Goal: Transaction & Acquisition: Book appointment/travel/reservation

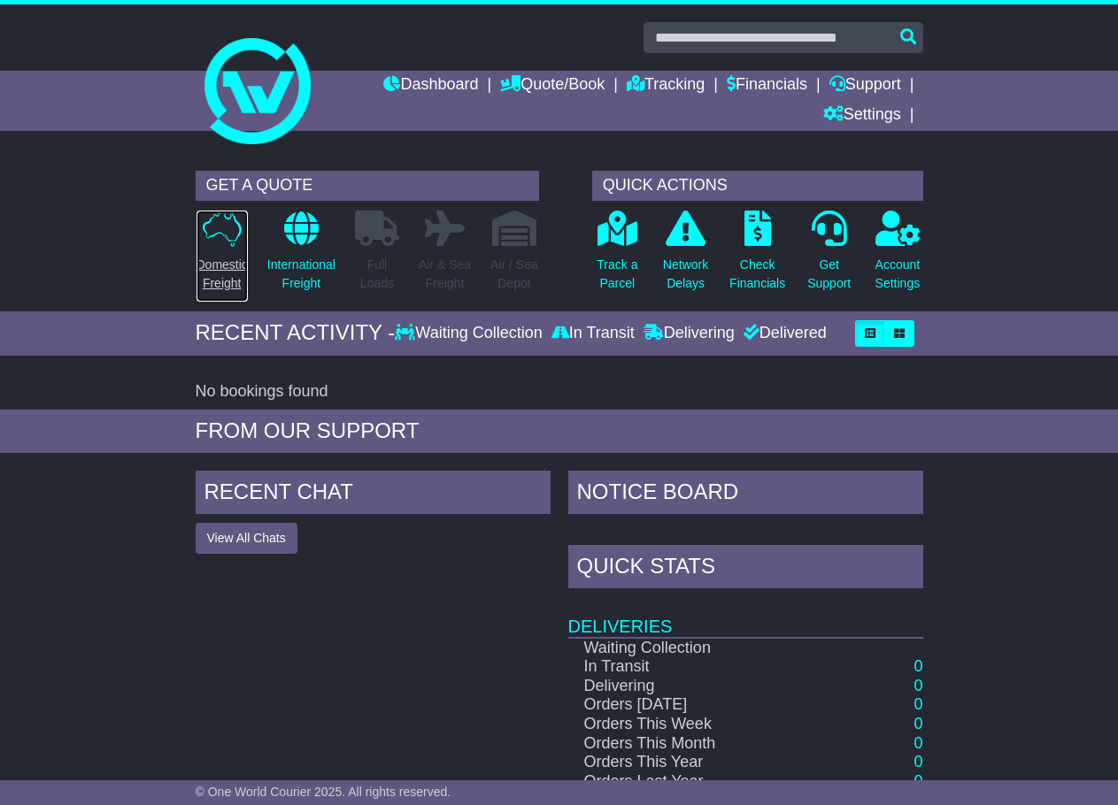
click at [234, 268] on p "Domestic Freight" at bounding box center [221, 274] width 51 height 37
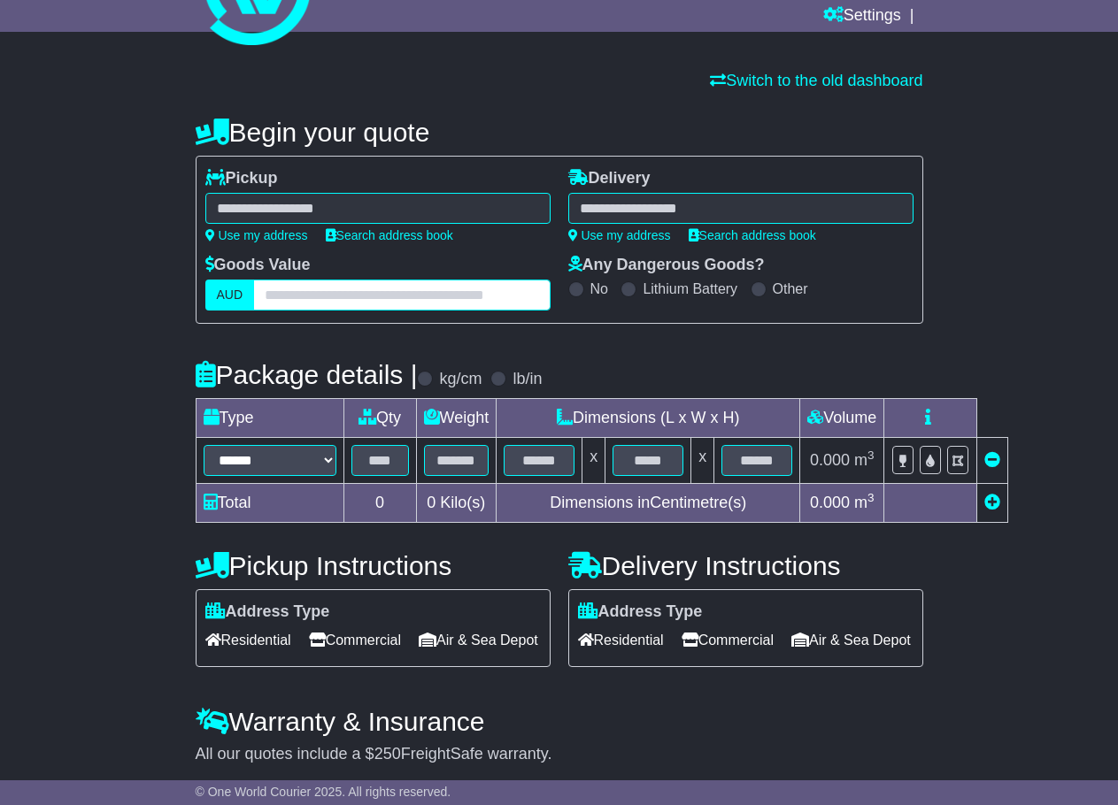
click at [360, 291] on input "text" at bounding box center [401, 295] width 296 height 31
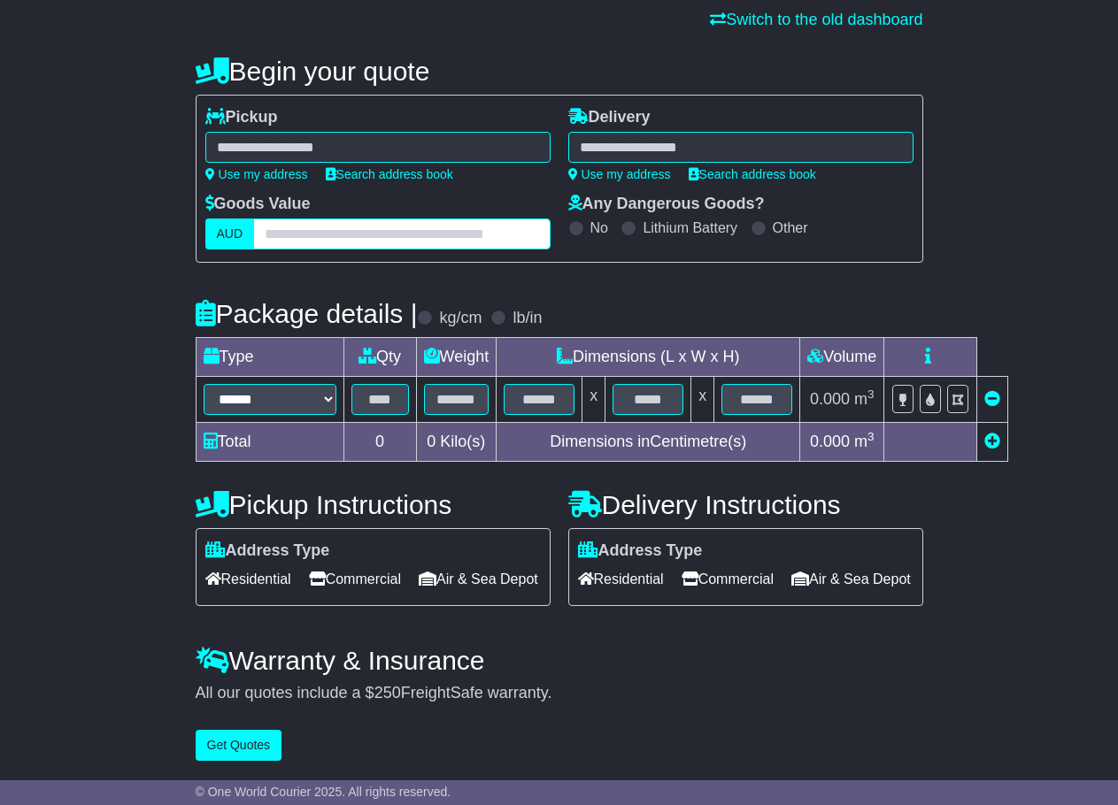
scroll to position [188, 0]
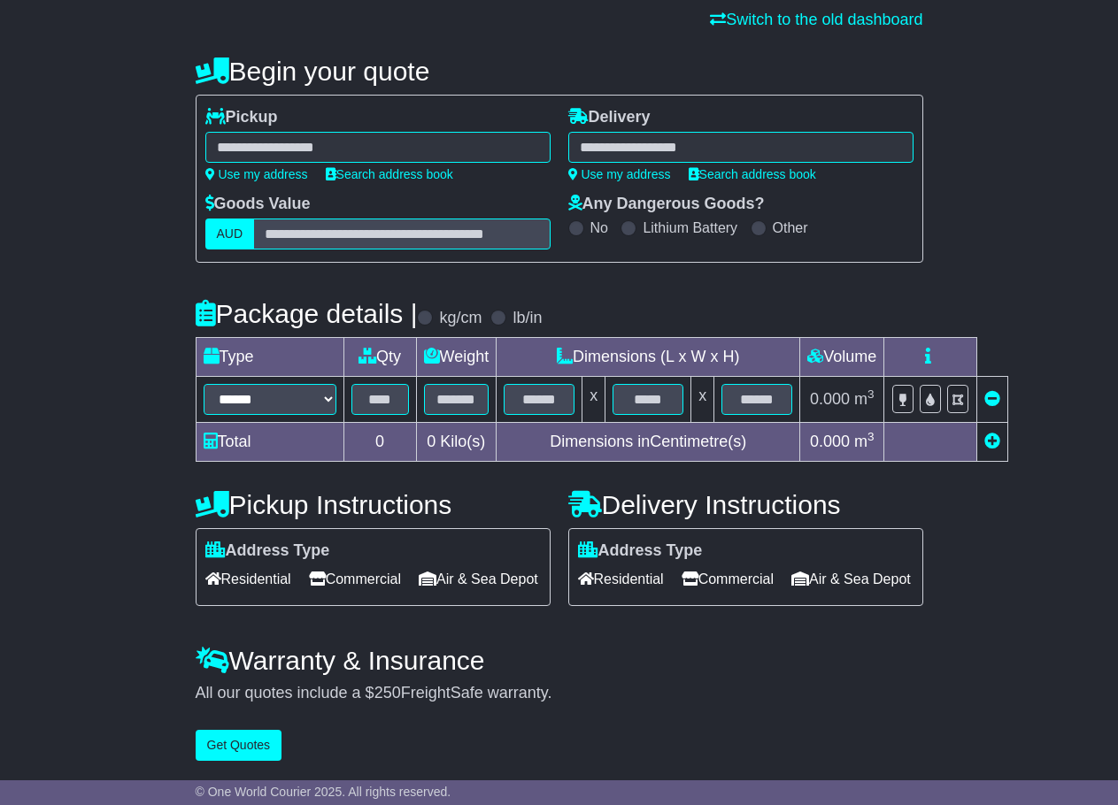
drag, startPoint x: 258, startPoint y: 532, endPoint x: 261, endPoint y: 541, distance: 9.2
click at [258, 542] on div "Address Type Residential Commercial Air & Sea Depot" at bounding box center [372, 567] width 335 height 51
click at [261, 565] on span "Residential" at bounding box center [248, 578] width 86 height 27
click at [646, 565] on span "Residential" at bounding box center [621, 578] width 86 height 27
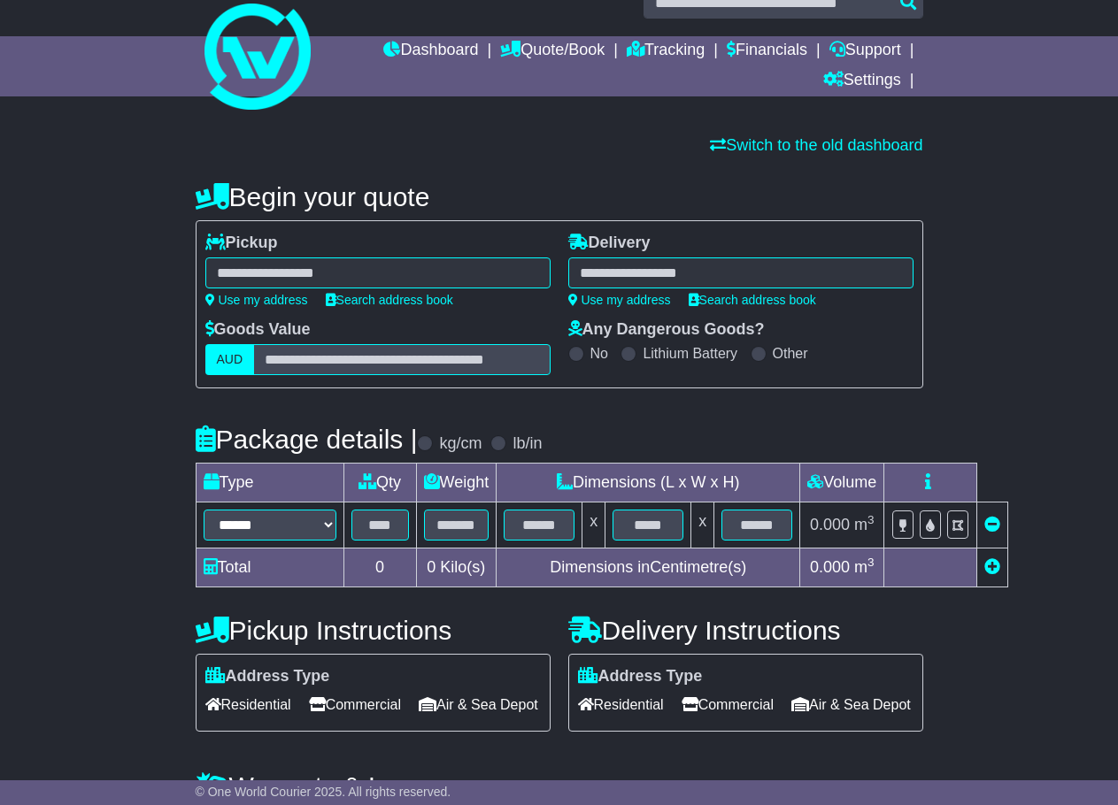
scroll to position [0, 0]
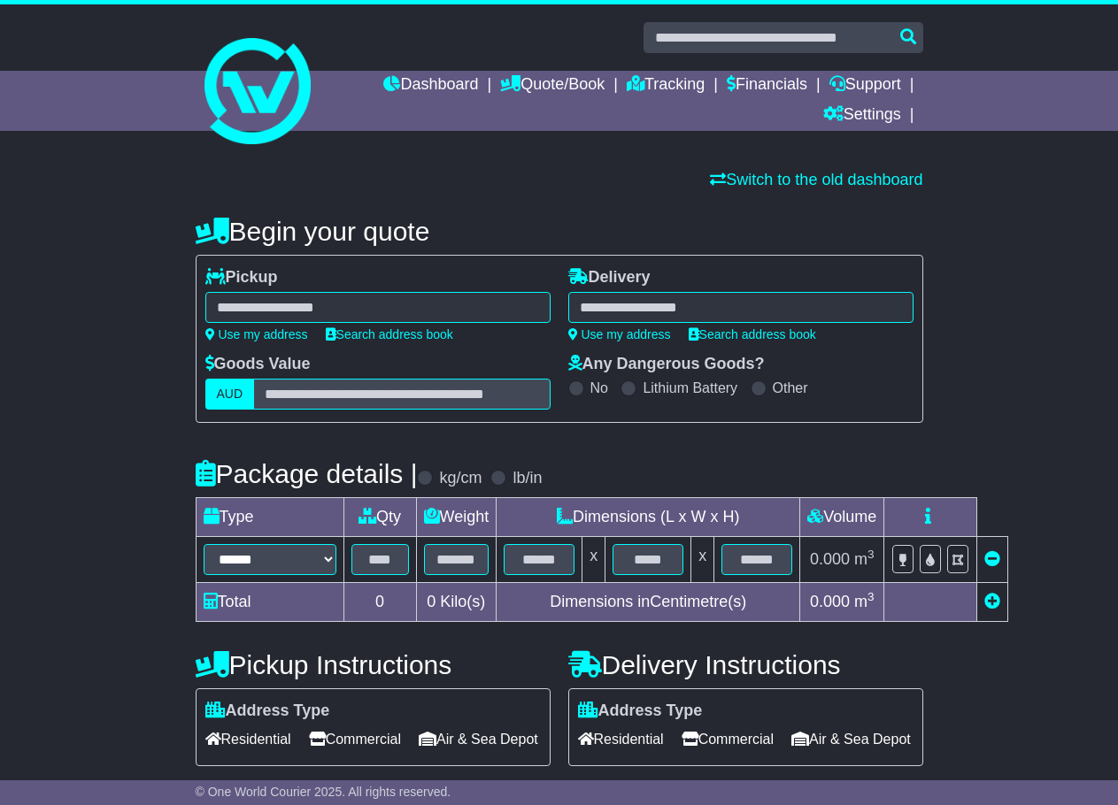
click at [600, 204] on div "**********" at bounding box center [559, 564] width 745 height 731
click at [458, 296] on div at bounding box center [377, 307] width 345 height 31
click at [507, 203] on div "**********" at bounding box center [559, 564] width 745 height 731
click at [659, 304] on div at bounding box center [740, 307] width 345 height 31
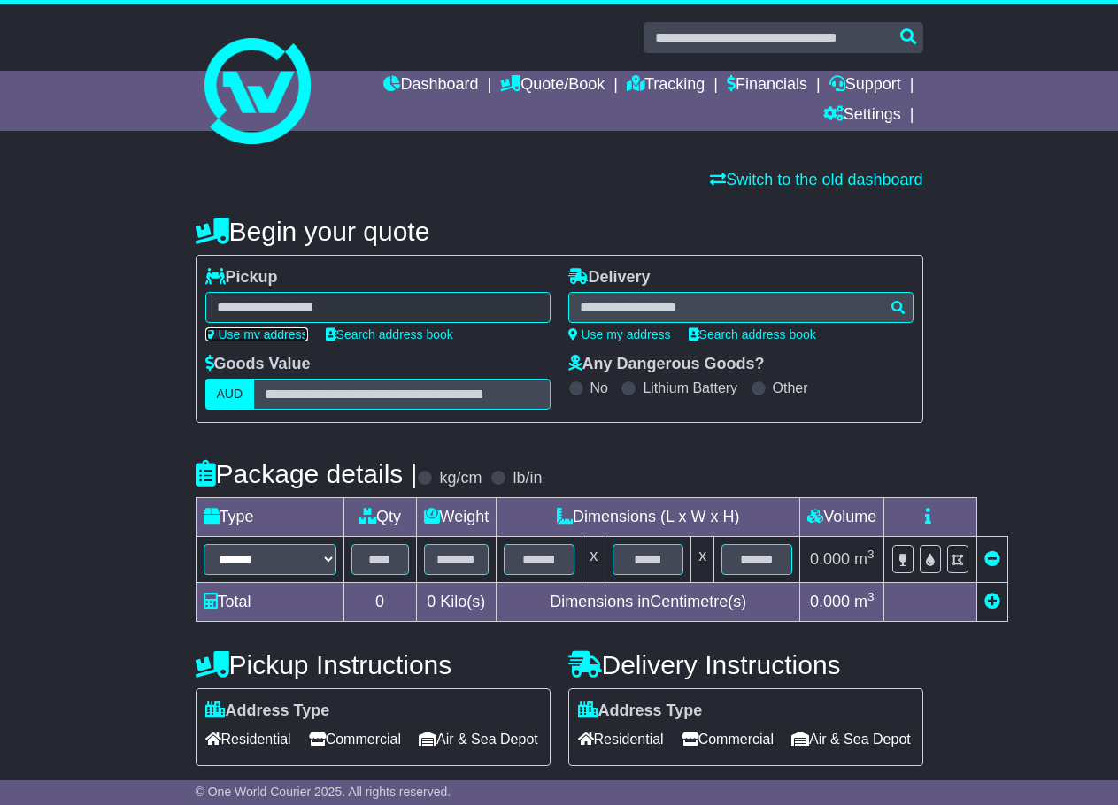
click at [271, 333] on link "Use my address" at bounding box center [256, 334] width 103 height 14
type input "**********"
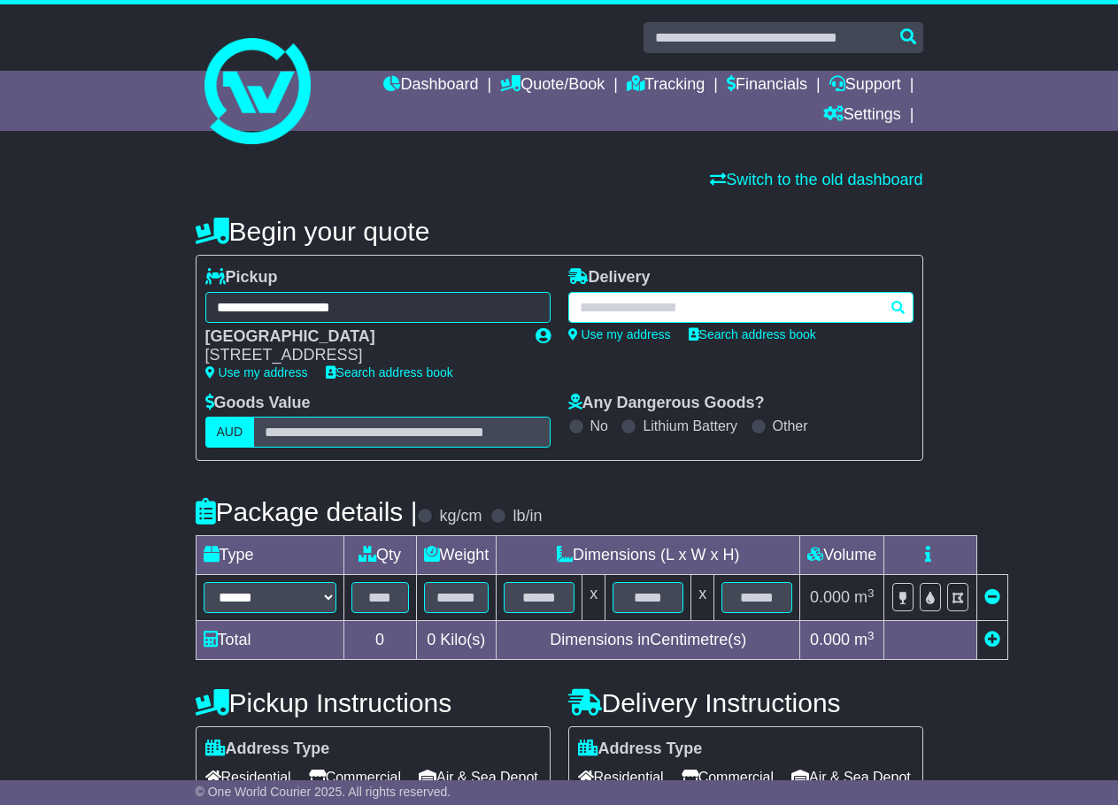
click at [682, 311] on div at bounding box center [740, 307] width 345 height 31
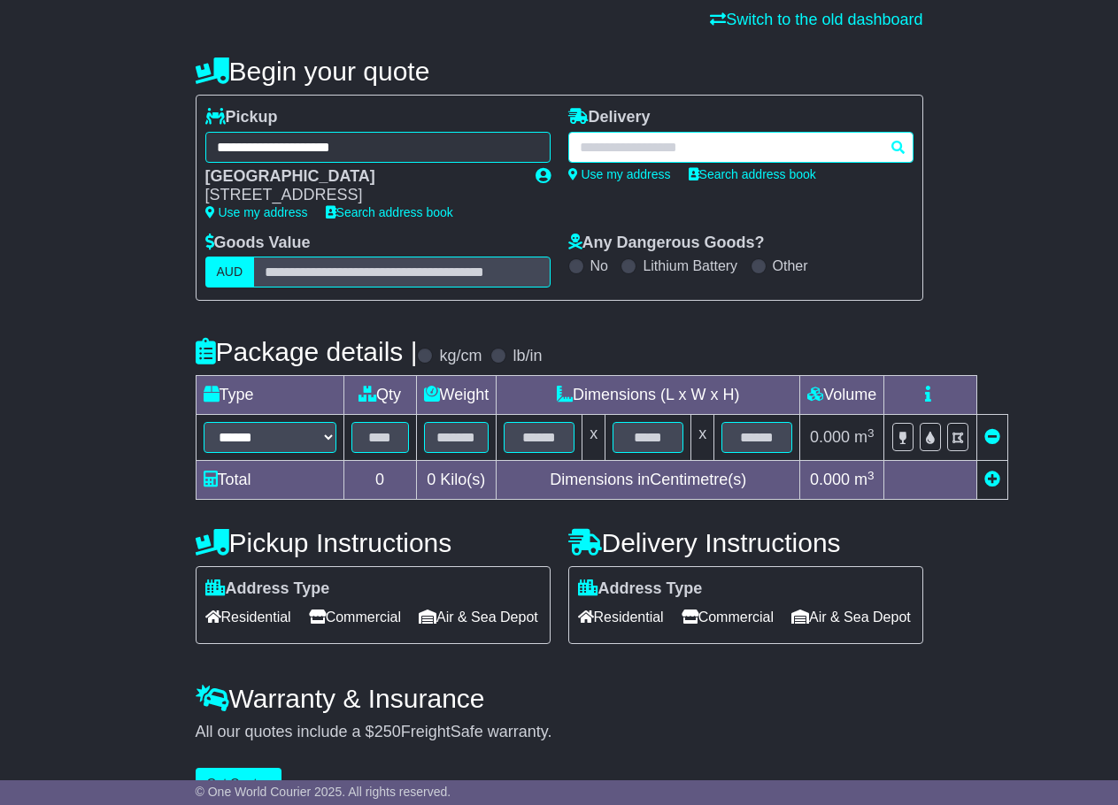
scroll to position [227, 0]
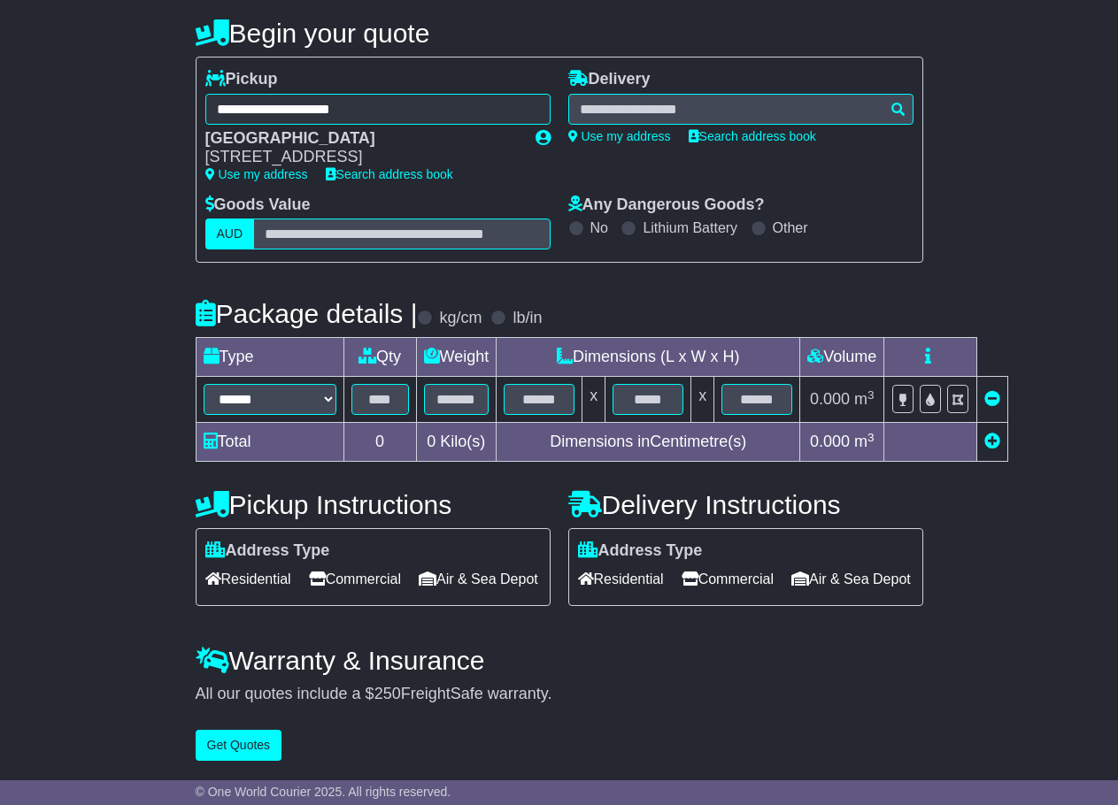
click at [257, 565] on span "Residential" at bounding box center [248, 578] width 86 height 27
click at [358, 565] on span "Commercial" at bounding box center [355, 578] width 92 height 27
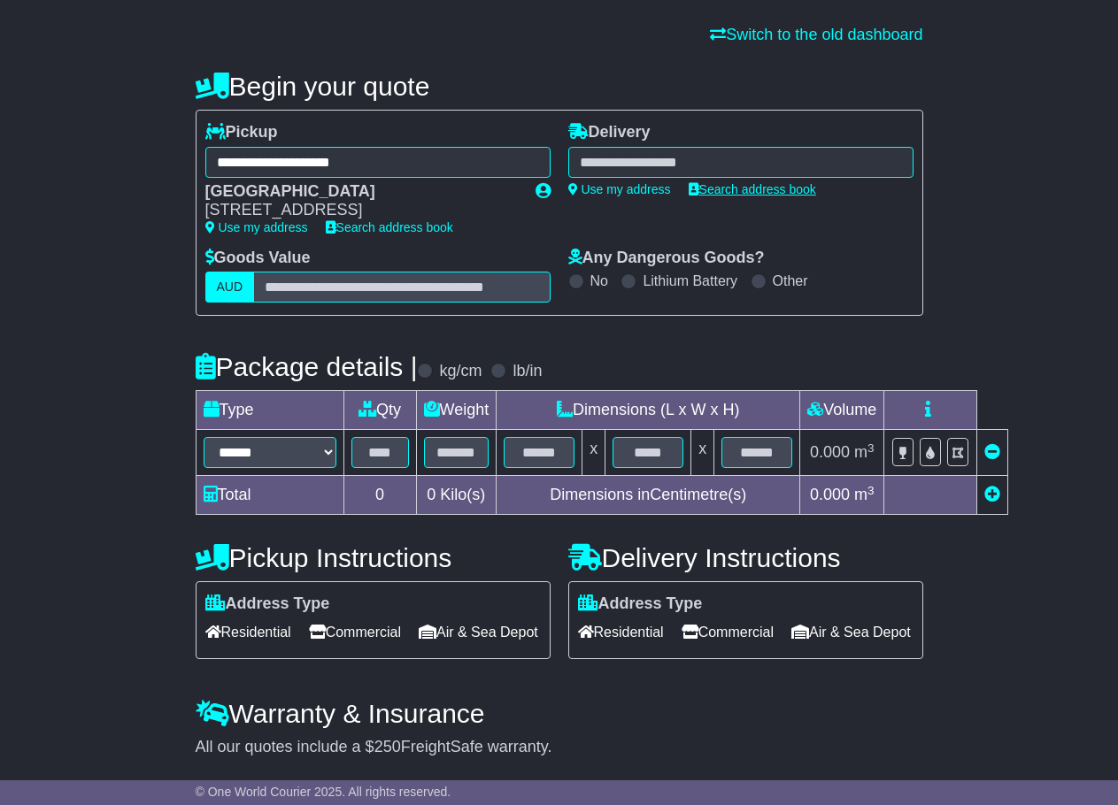
scroll to position [139, 0]
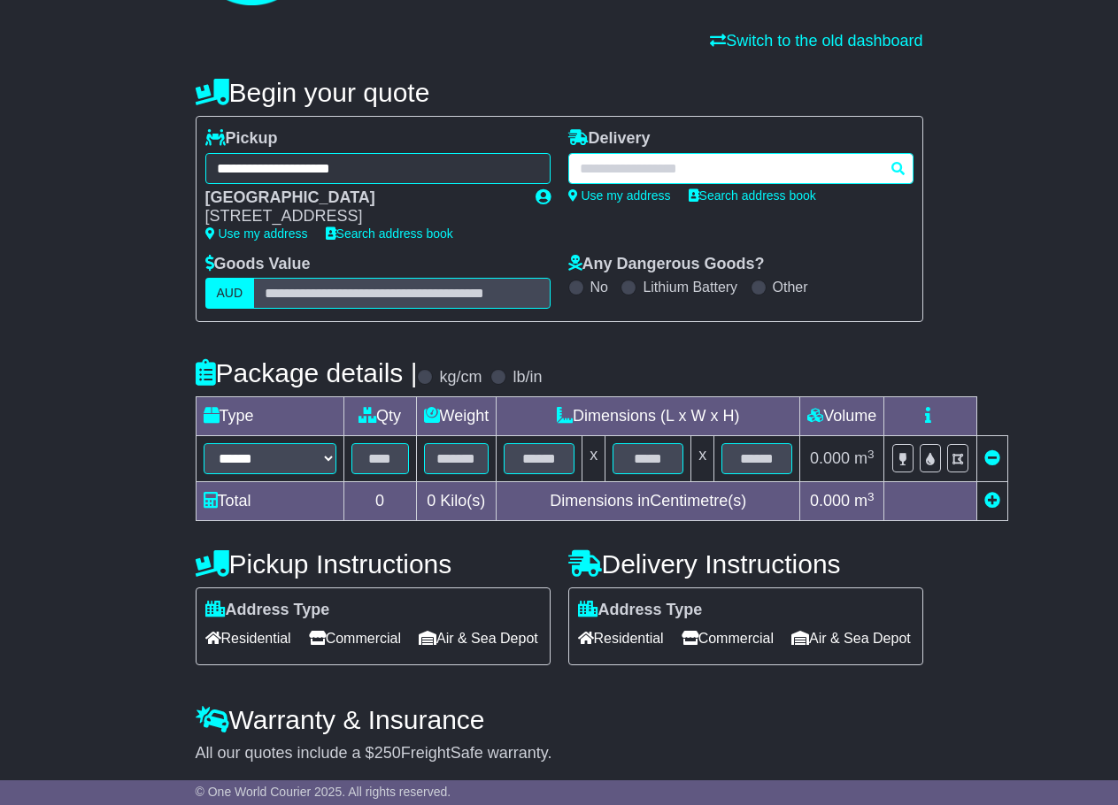
click at [708, 159] on div at bounding box center [740, 168] width 345 height 31
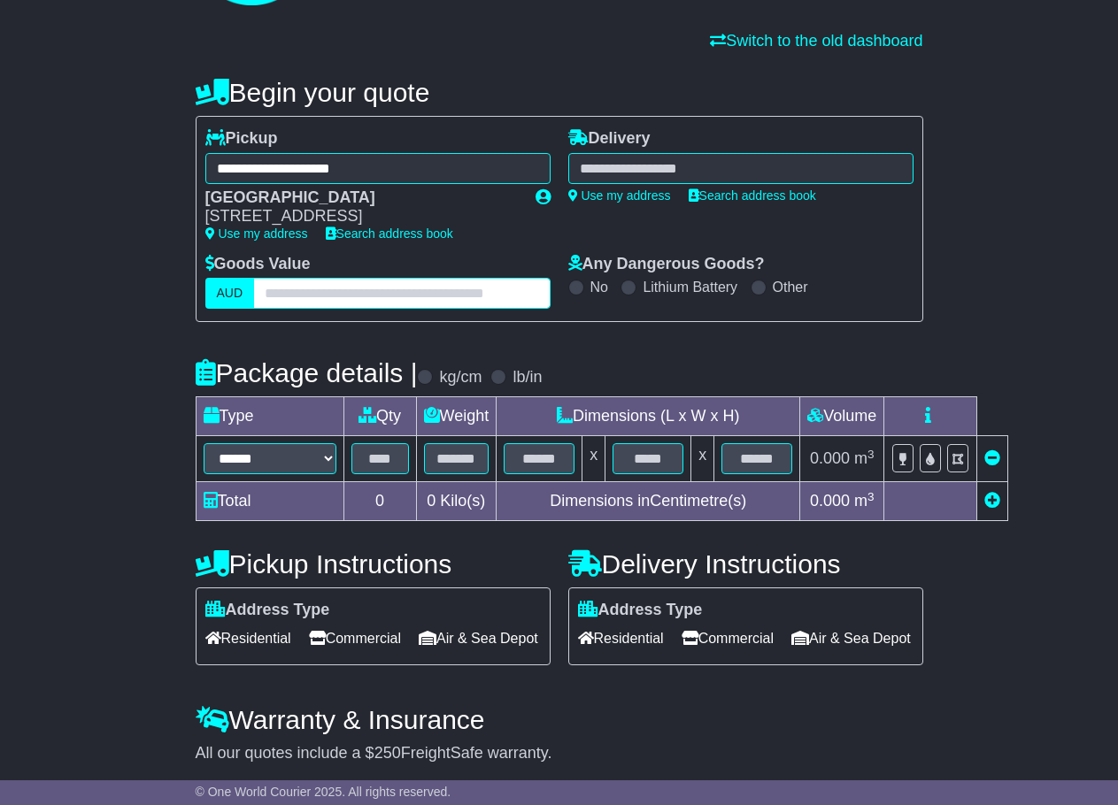
drag, startPoint x: 368, startPoint y: 303, endPoint x: 359, endPoint y: 305, distance: 9.2
click at [361, 305] on input "text" at bounding box center [401, 293] width 296 height 31
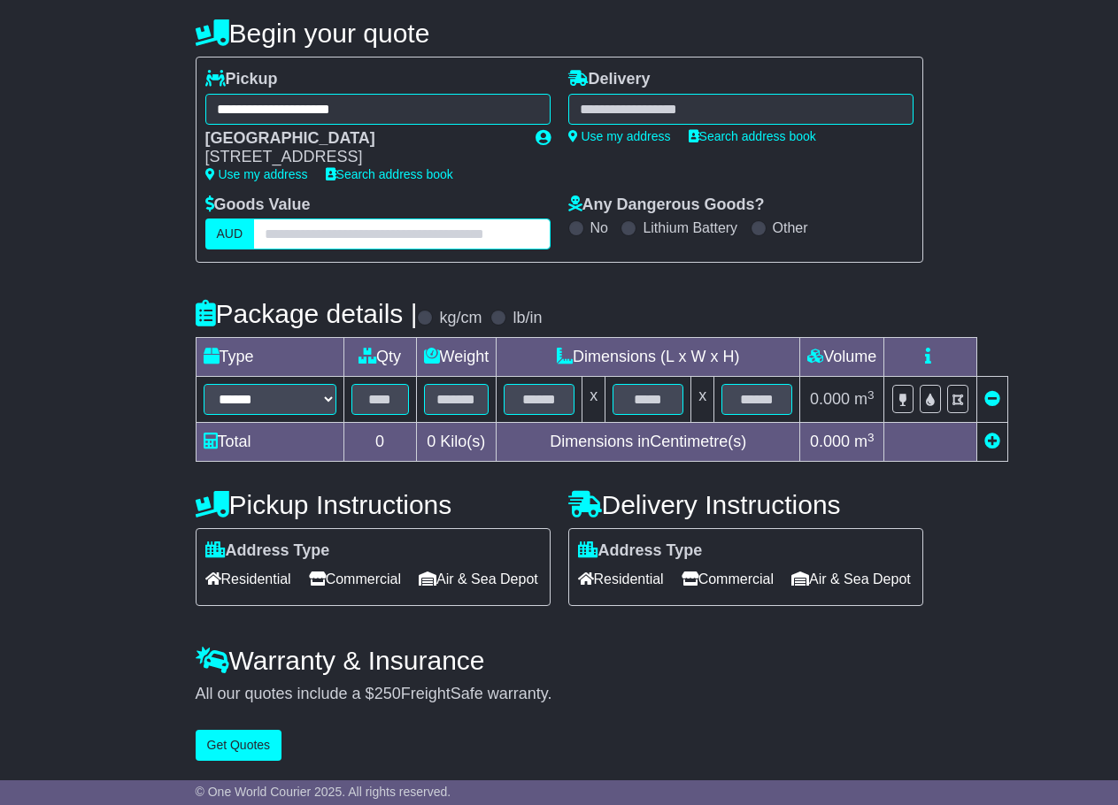
scroll to position [227, 0]
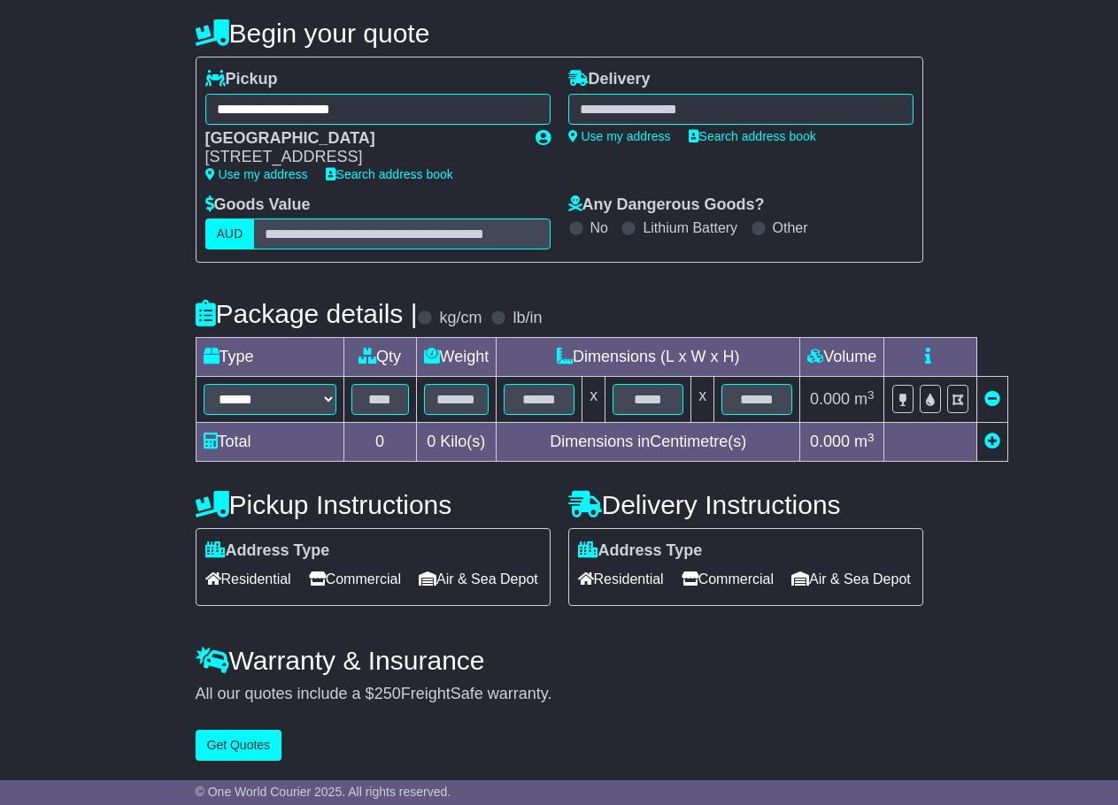
click at [1021, 175] on div "**********" at bounding box center [559, 386] width 1118 height 770
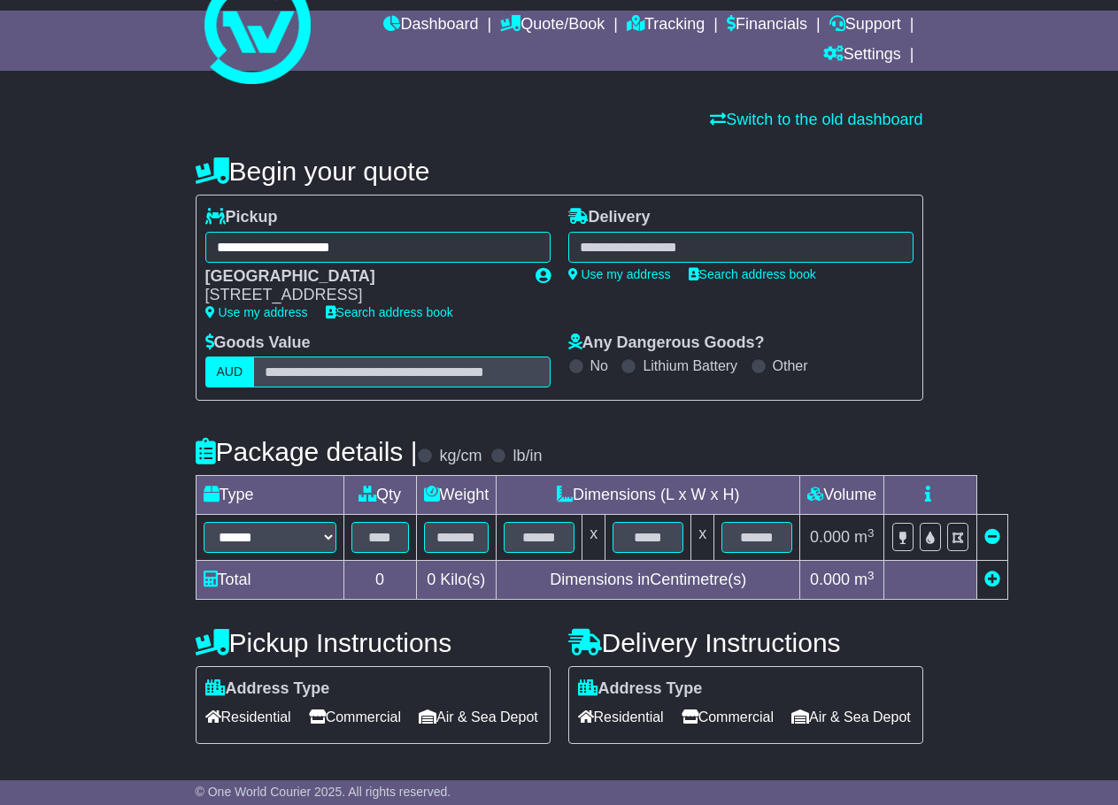
scroll to position [50, 0]
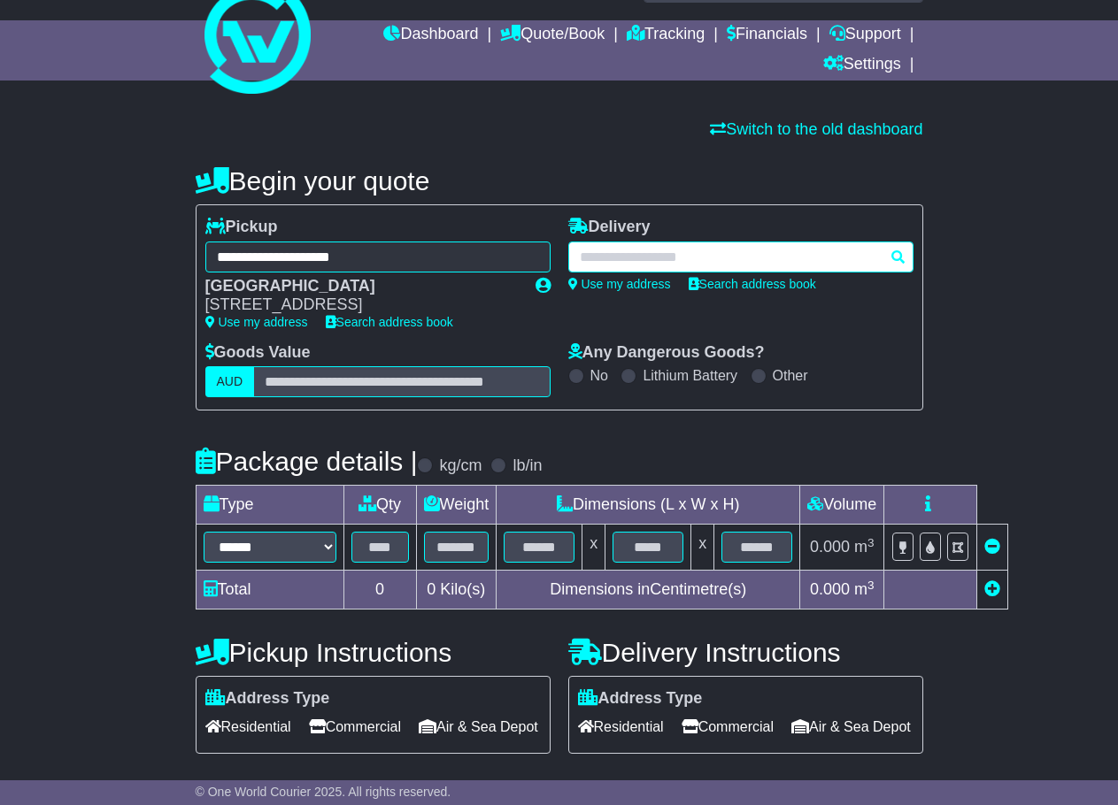
click at [662, 243] on div at bounding box center [740, 257] width 345 height 31
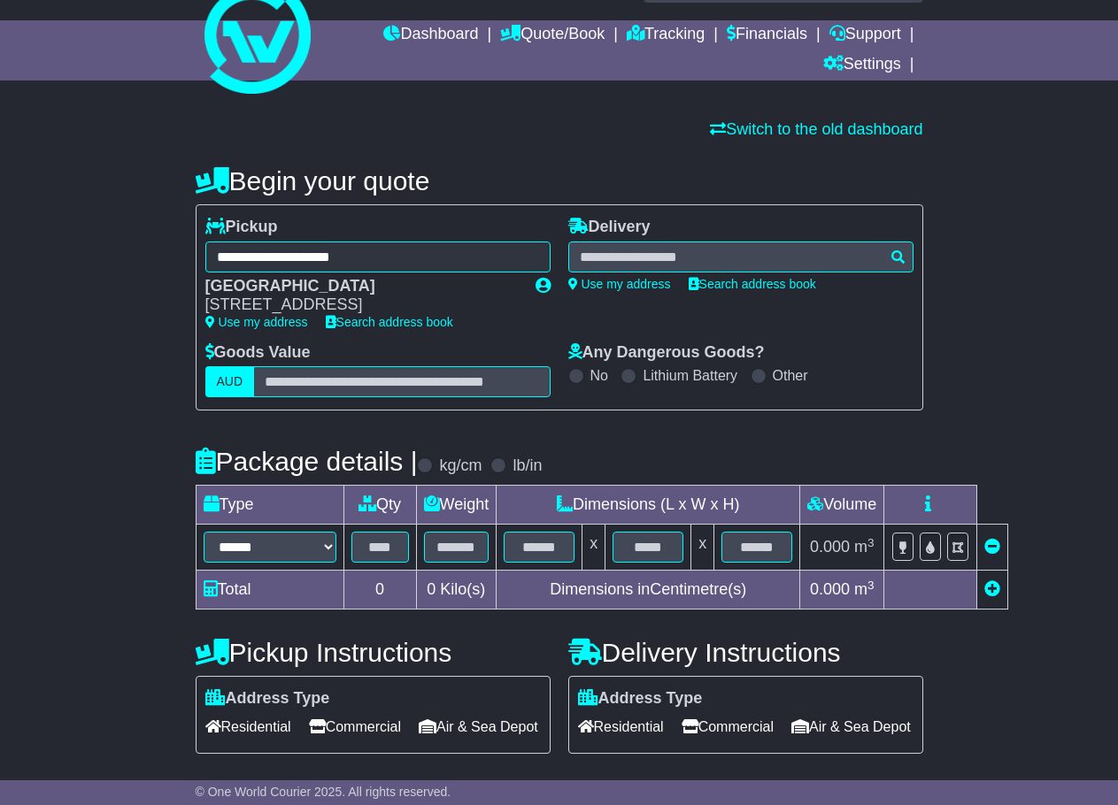
click at [38, 324] on div "**********" at bounding box center [559, 534] width 1118 height 770
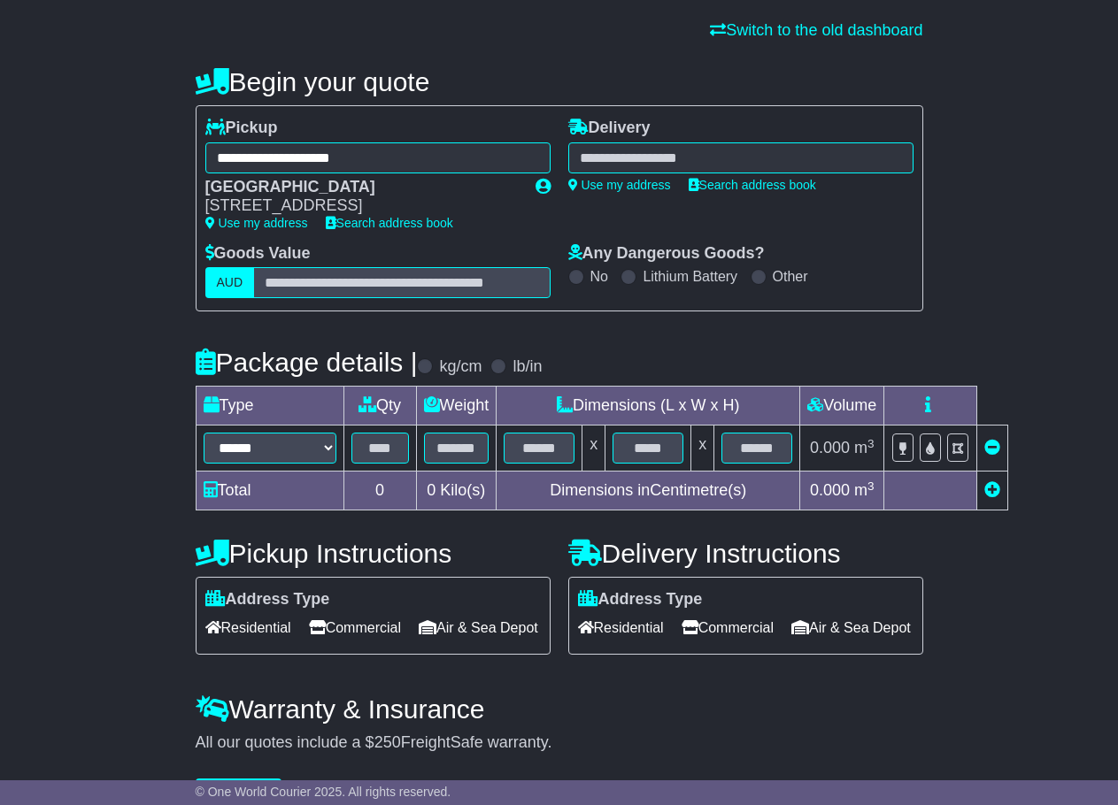
scroll to position [0, 0]
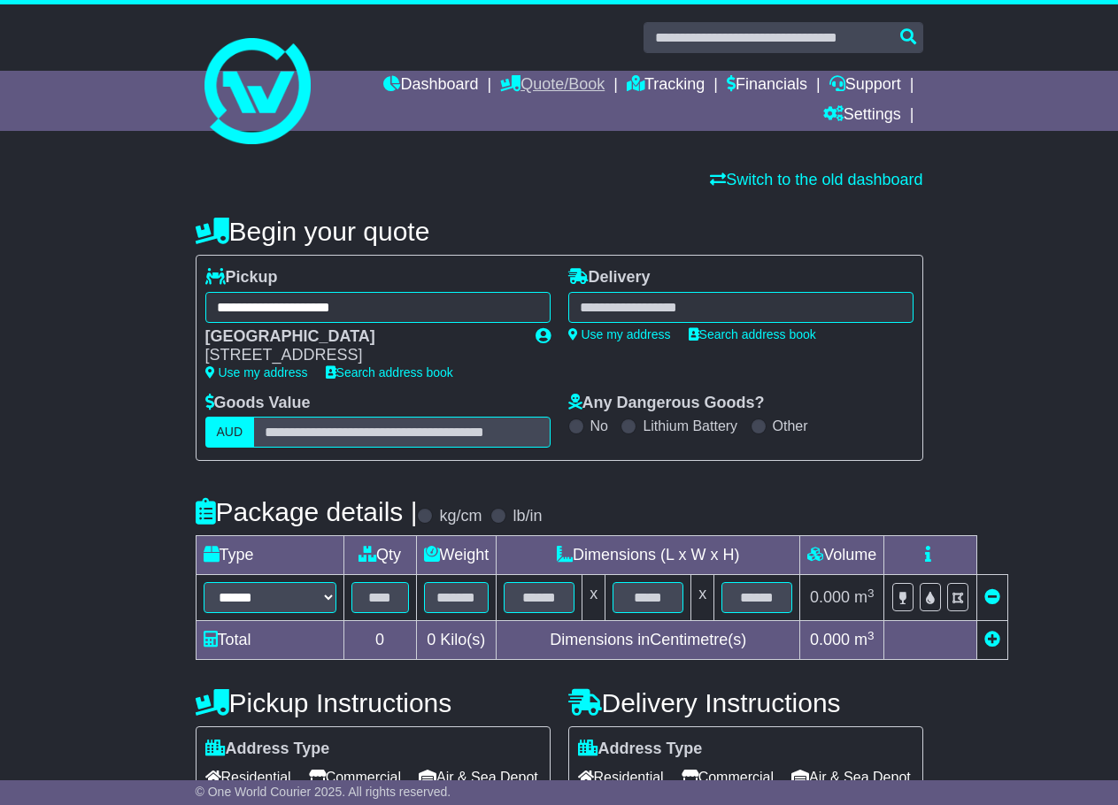
click at [536, 81] on link "Quote/Book" at bounding box center [552, 86] width 104 height 30
click at [545, 154] on link "Saved Quotes" at bounding box center [571, 154] width 140 height 19
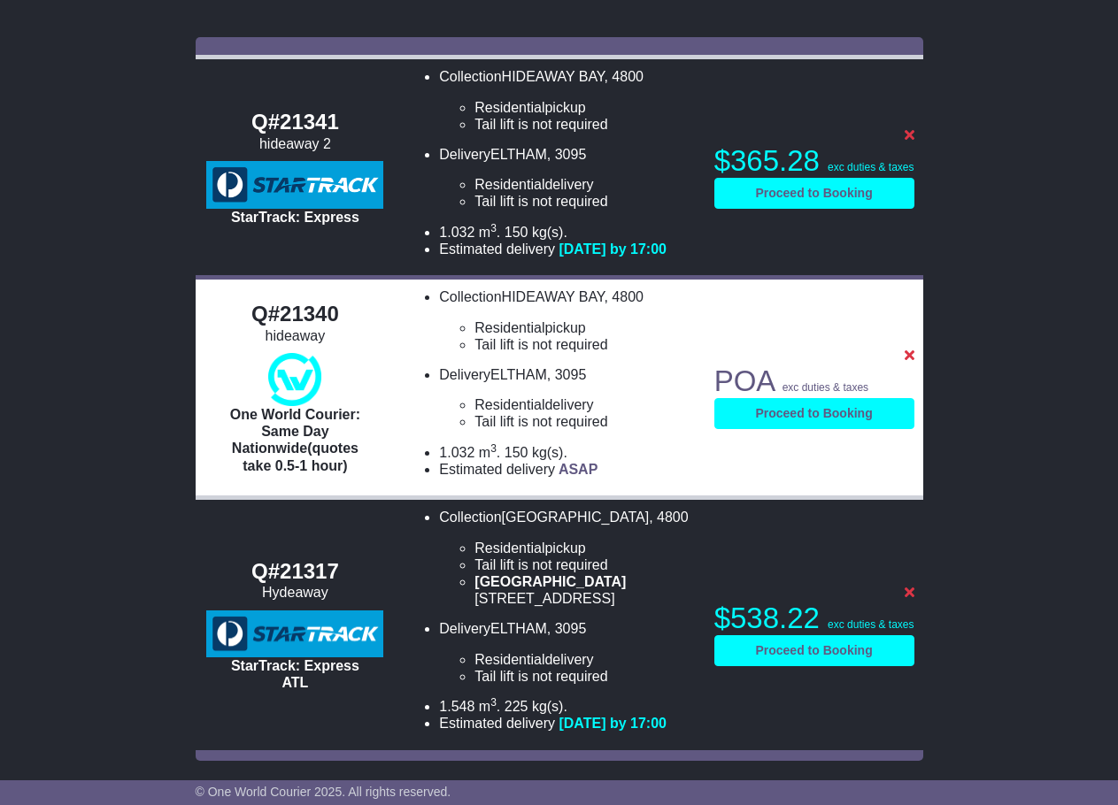
scroll to position [279, 0]
click at [784, 398] on link "Proceed to Booking" at bounding box center [814, 413] width 200 height 31
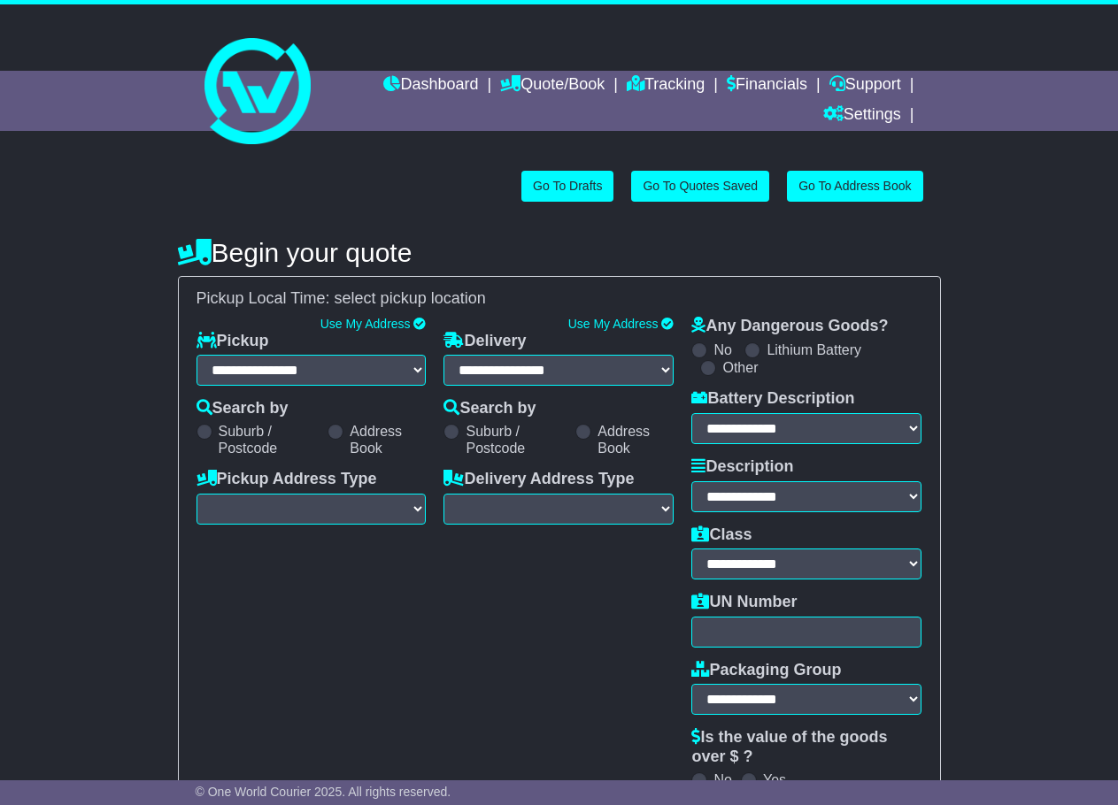
select select "**"
select select "**********"
select select "***"
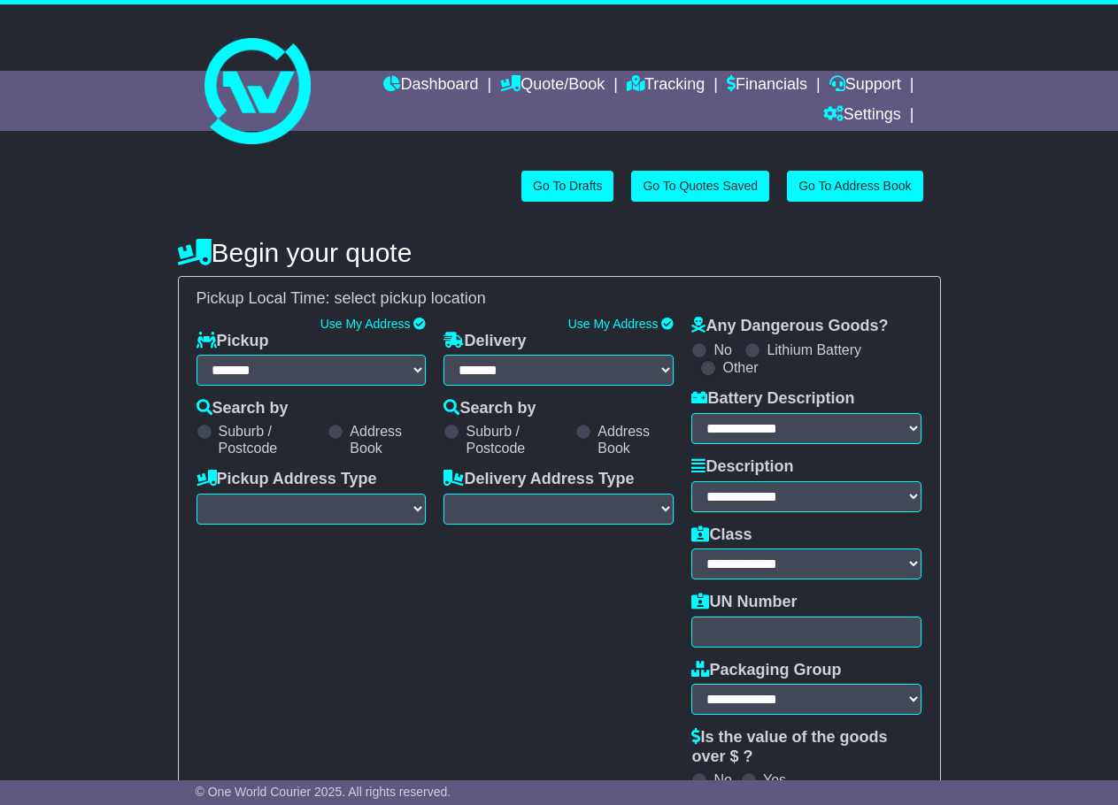
select select "*****"
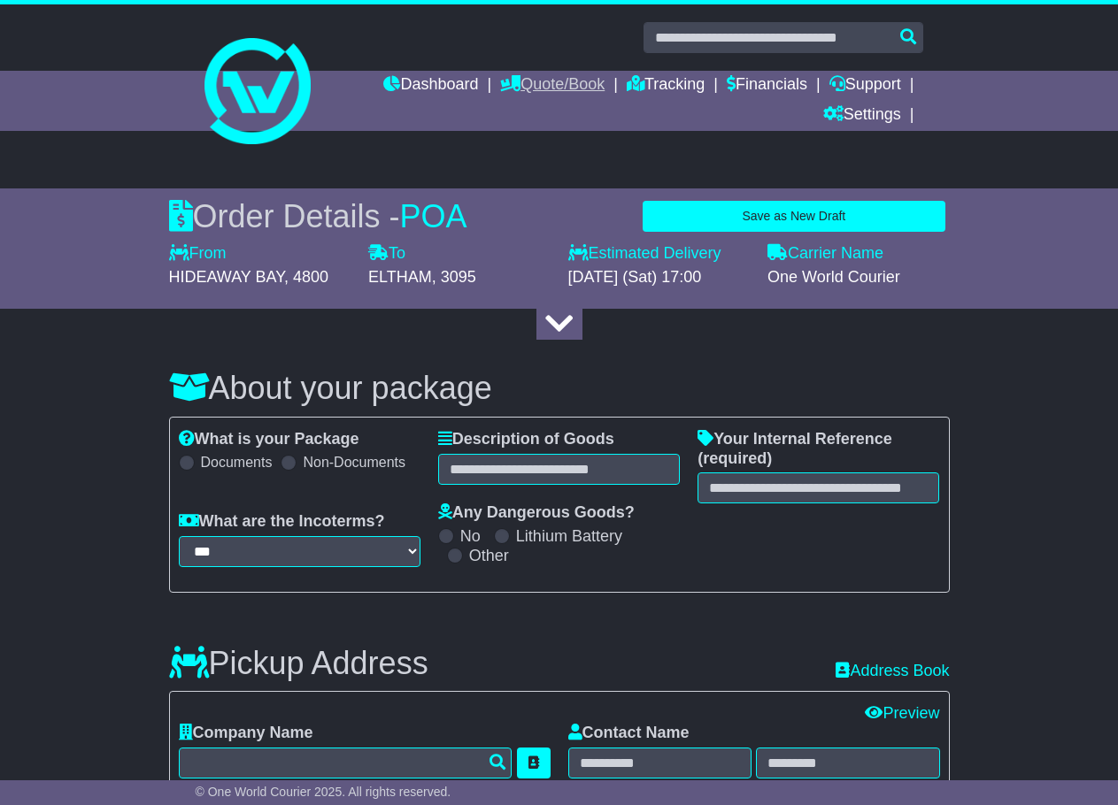
click at [547, 85] on link "Quote/Book" at bounding box center [552, 86] width 104 height 30
click at [559, 156] on link "Saved Quotes" at bounding box center [571, 154] width 140 height 19
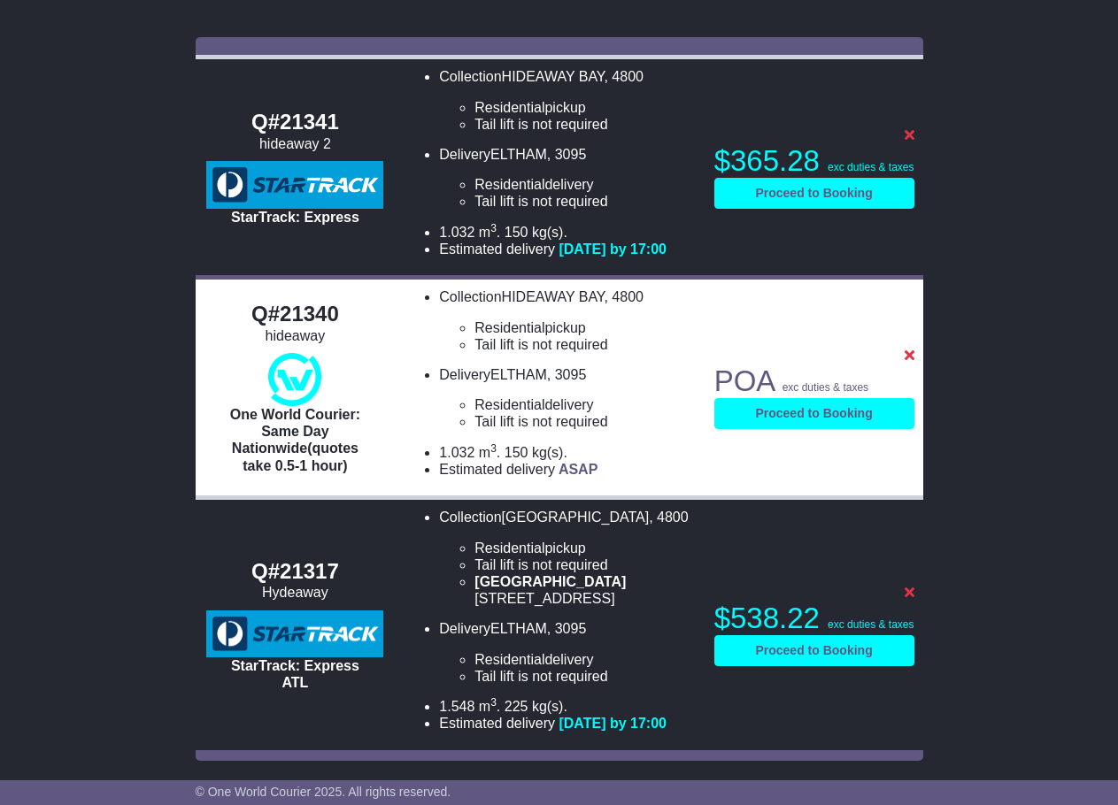
scroll to position [279, 0]
click at [595, 444] on li "1.032 m 3 . in 3 . 150 kg(s). lb(s)." at bounding box center [567, 452] width 257 height 17
click at [545, 299] on li "Collection HIDEAWAY BAY , 4800 Residential pickup Tail lift is not required Tai…" at bounding box center [567, 320] width 257 height 65
click at [539, 290] on li "Collection HIDEAWAY BAY , 4800 Residential pickup Tail lift is not required Tai…" at bounding box center [567, 320] width 257 height 65
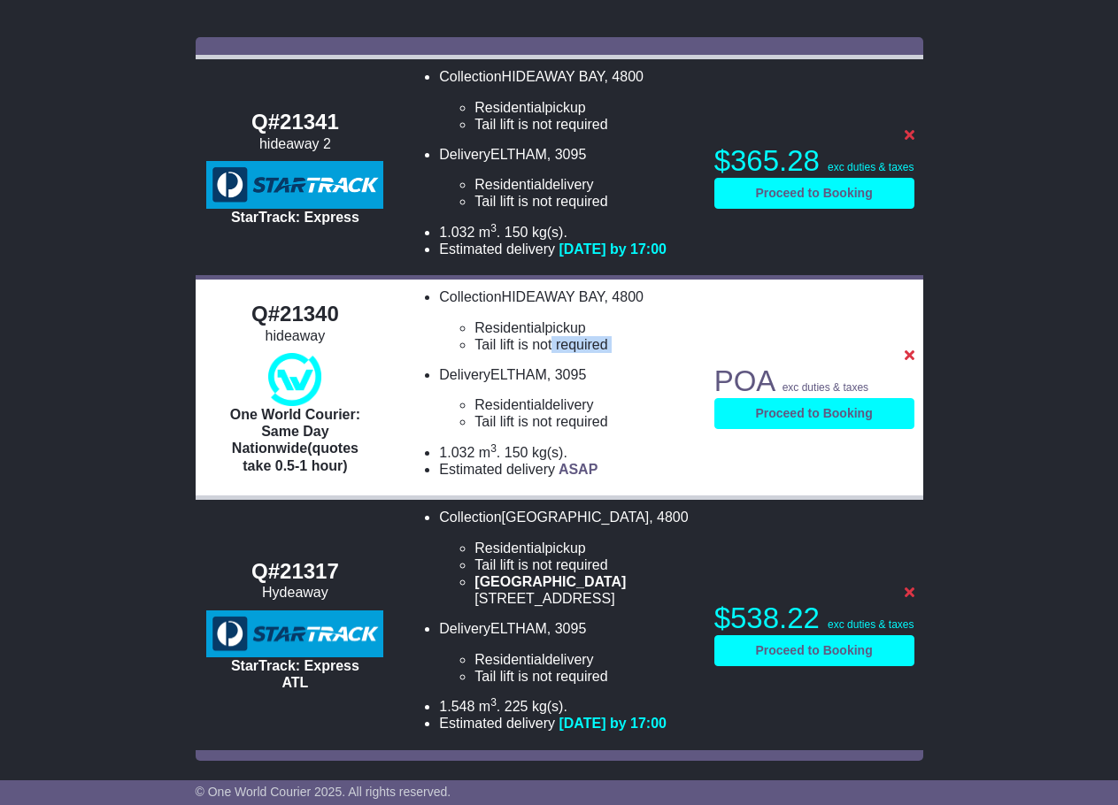
click at [547, 336] on ul "Collection HIDEAWAY BAY , 4800 Residential pickup Tail lift is not required Tai…" at bounding box center [550, 382] width 292 height 189
click at [852, 319] on td "POA $ 55.00 exc duties & taxes Proceed to Booking Try Again Expired Refresh" at bounding box center [814, 388] width 218 height 220
drag, startPoint x: 368, startPoint y: 451, endPoint x: 327, endPoint y: 434, distance: 44.4
click at [351, 441] on div "One World Courier: Same Day Nationwide(quotes take 0.5-1 hour)" at bounding box center [294, 440] width 177 height 68
click at [243, 411] on div "One World Courier: Same Day Nationwide(quotes take 0.5-1 hour)" at bounding box center [294, 440] width 177 height 68
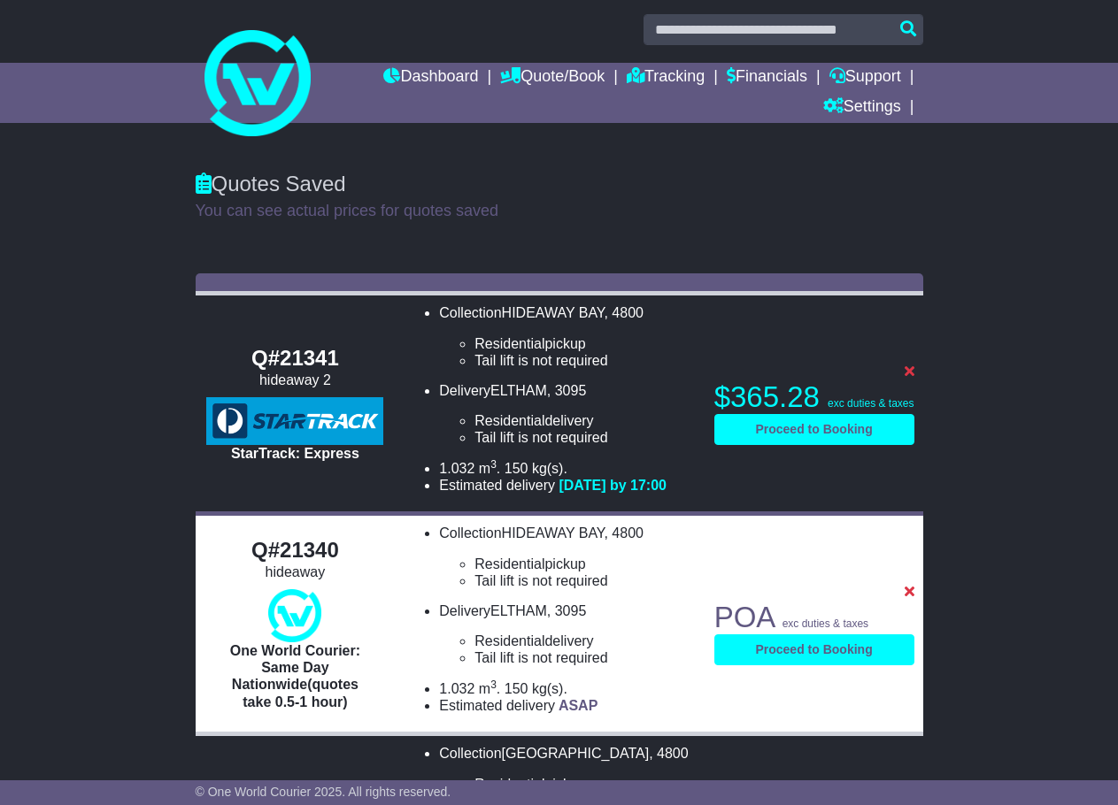
scroll to position [0, 0]
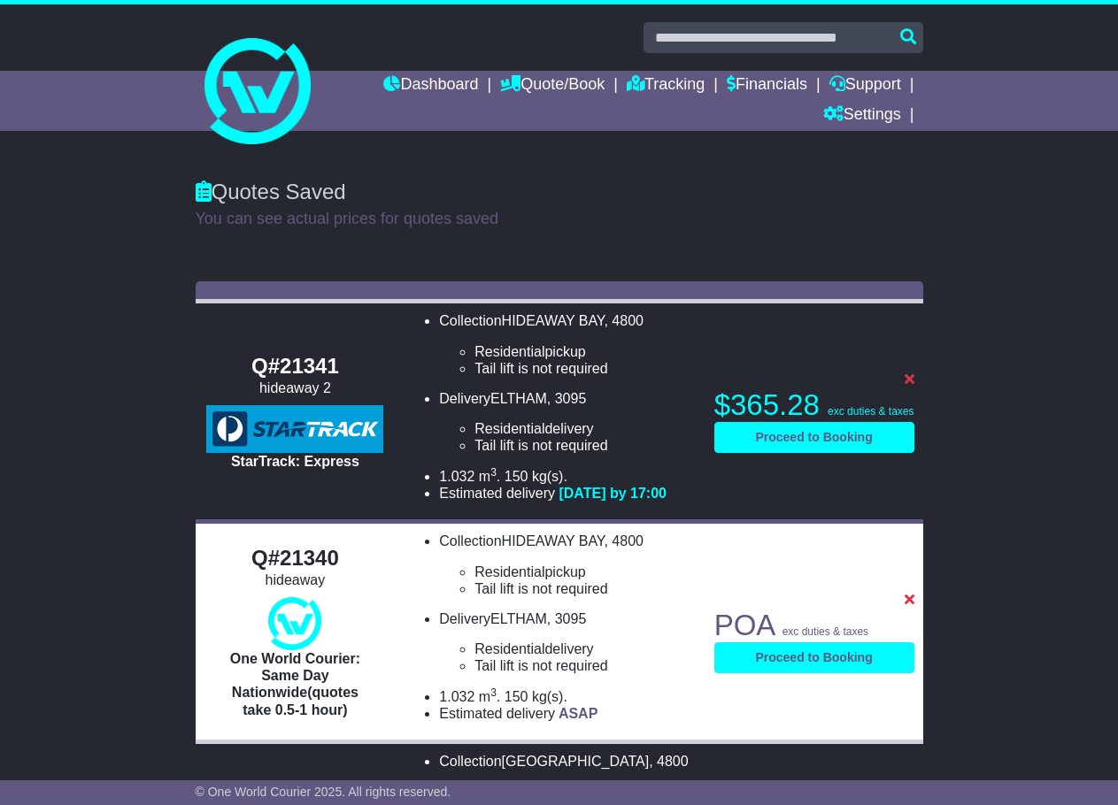
click at [526, 235] on div "Quotes Saved You can see actual prices for quotes saved" at bounding box center [559, 204] width 745 height 84
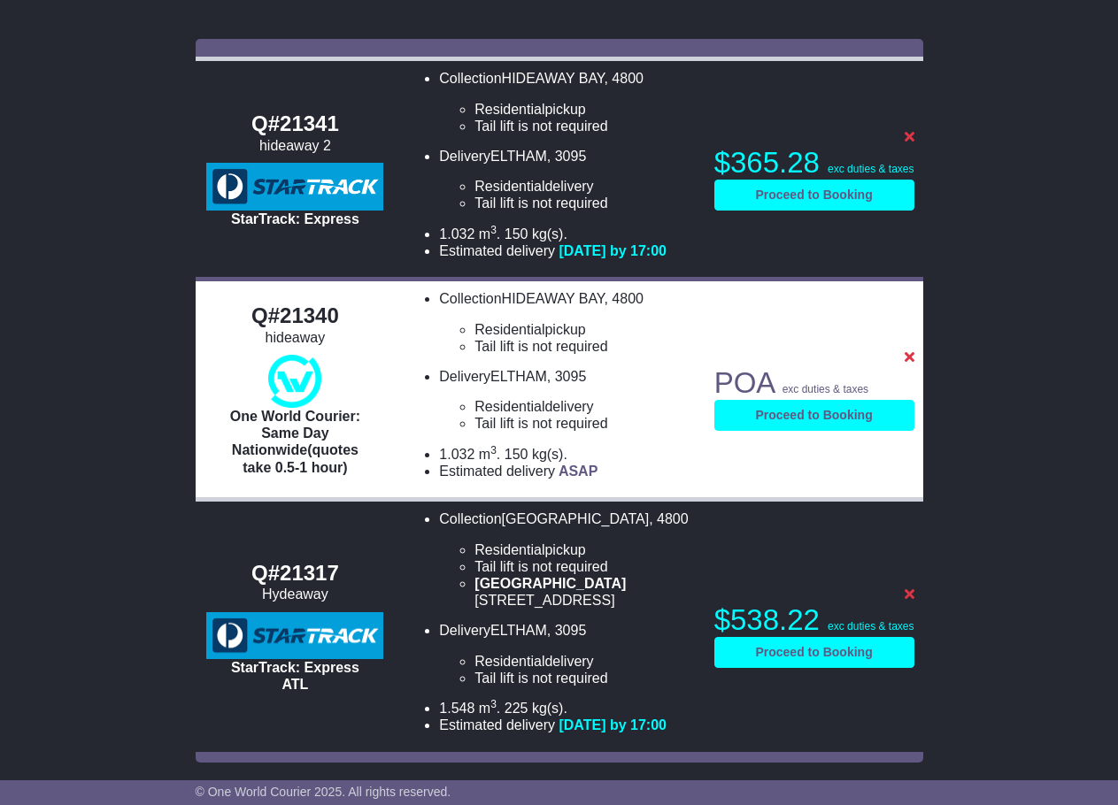
scroll to position [265, 0]
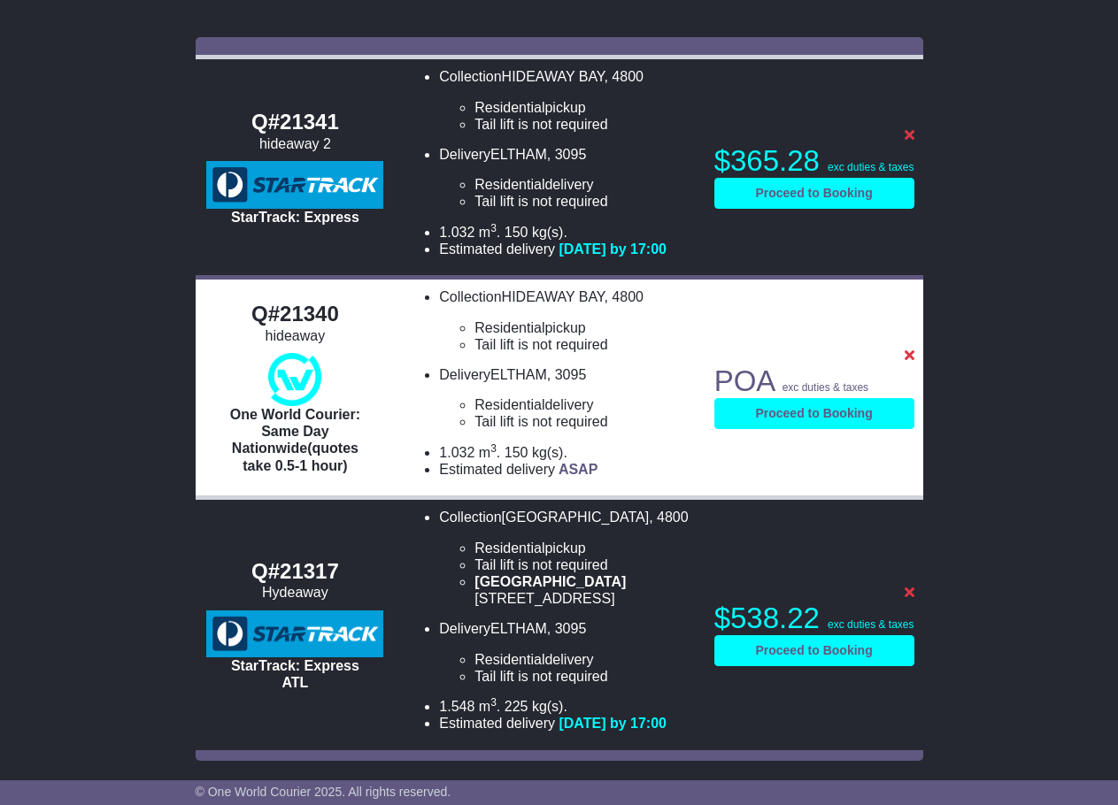
click at [33, 489] on div "Q#21341 hideaway 2 StarTrack: Express Collection HIDEAWAY BAY , 4800 Residentia…" at bounding box center [559, 399] width 1118 height 742
click at [18, 490] on div "Q#21341 hideaway 2 StarTrack: Express Collection HIDEAWAY BAY , 4800 Residentia…" at bounding box center [559, 399] width 1118 height 742
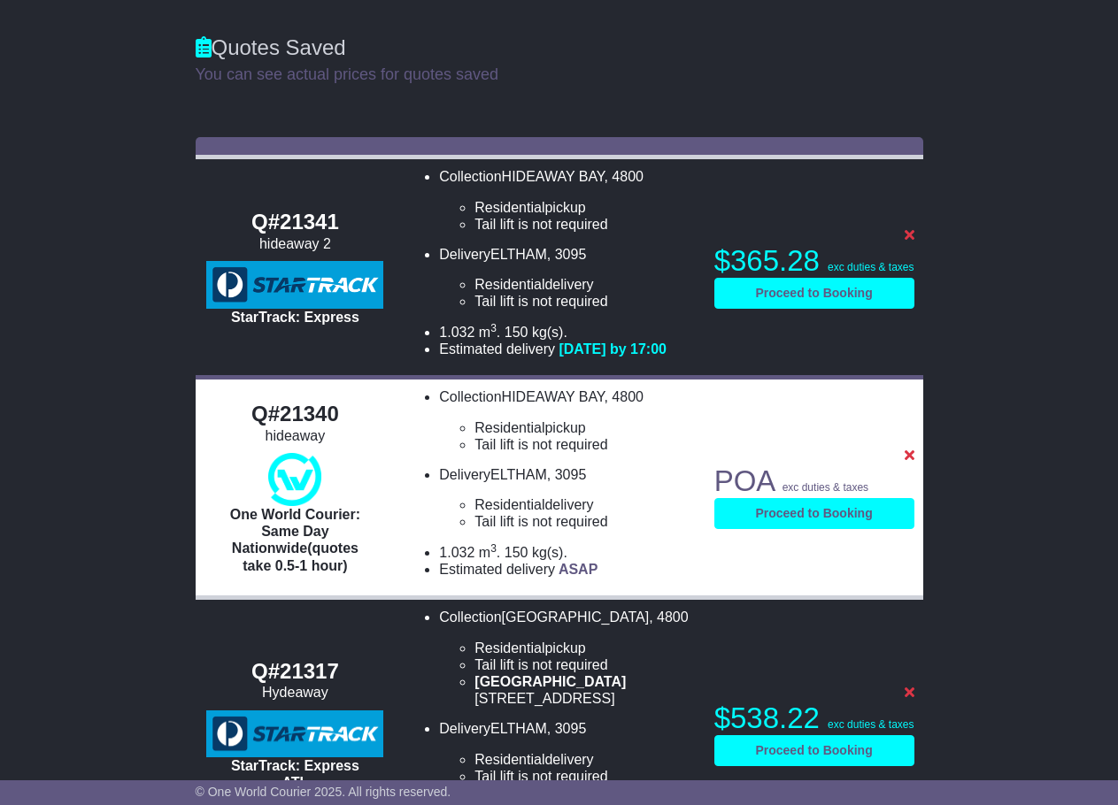
scroll to position [0, 0]
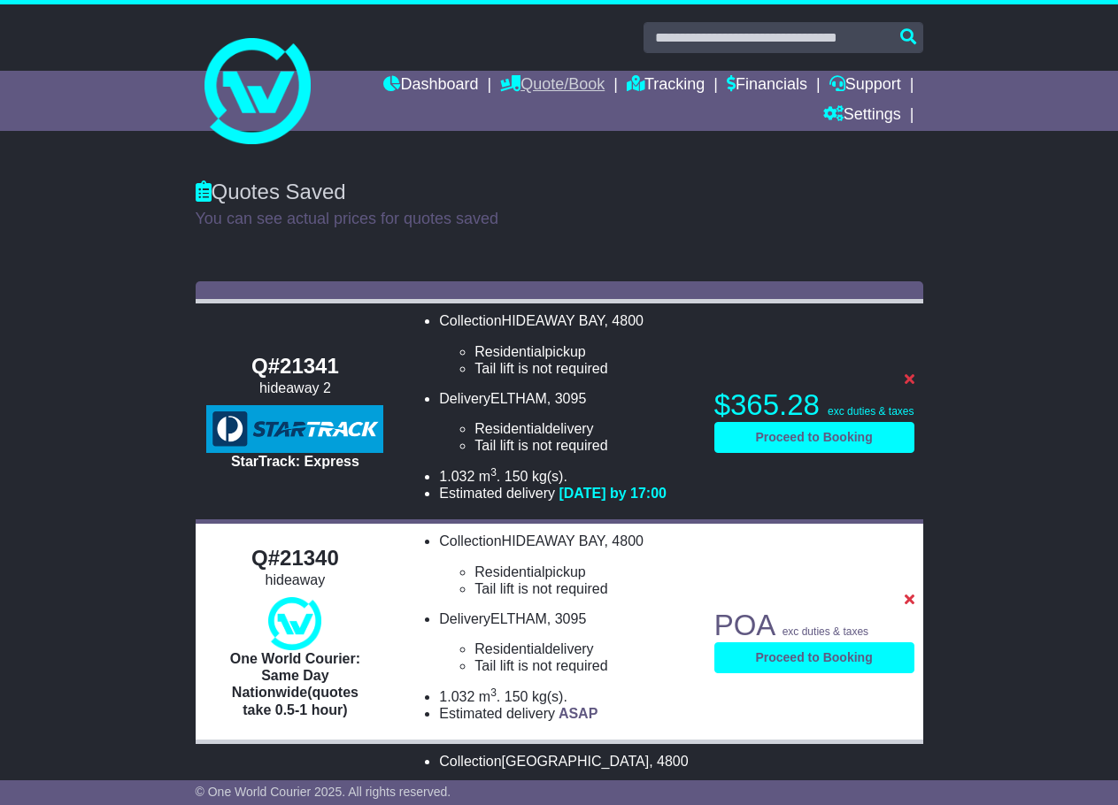
click at [535, 83] on link "Quote/Book" at bounding box center [552, 86] width 104 height 30
click at [737, 250] on div "Quotes Saved You can see actual prices for quotes saved" at bounding box center [559, 217] width 1118 height 111
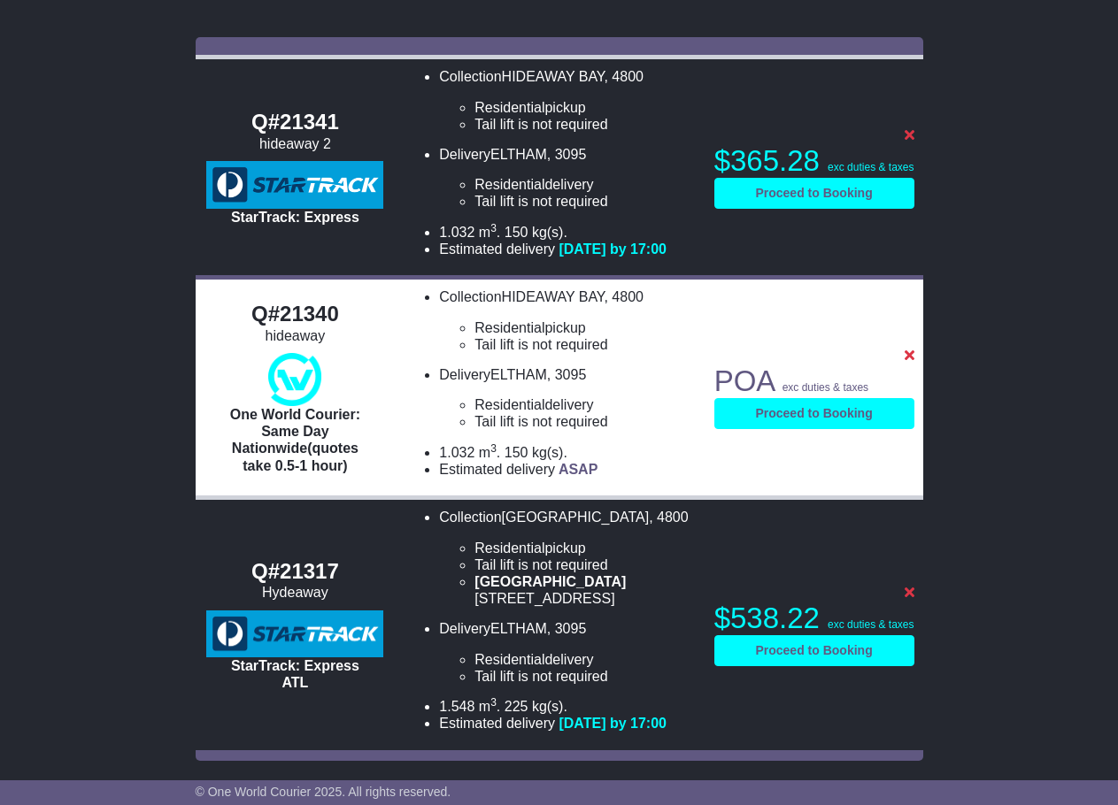
scroll to position [265, 0]
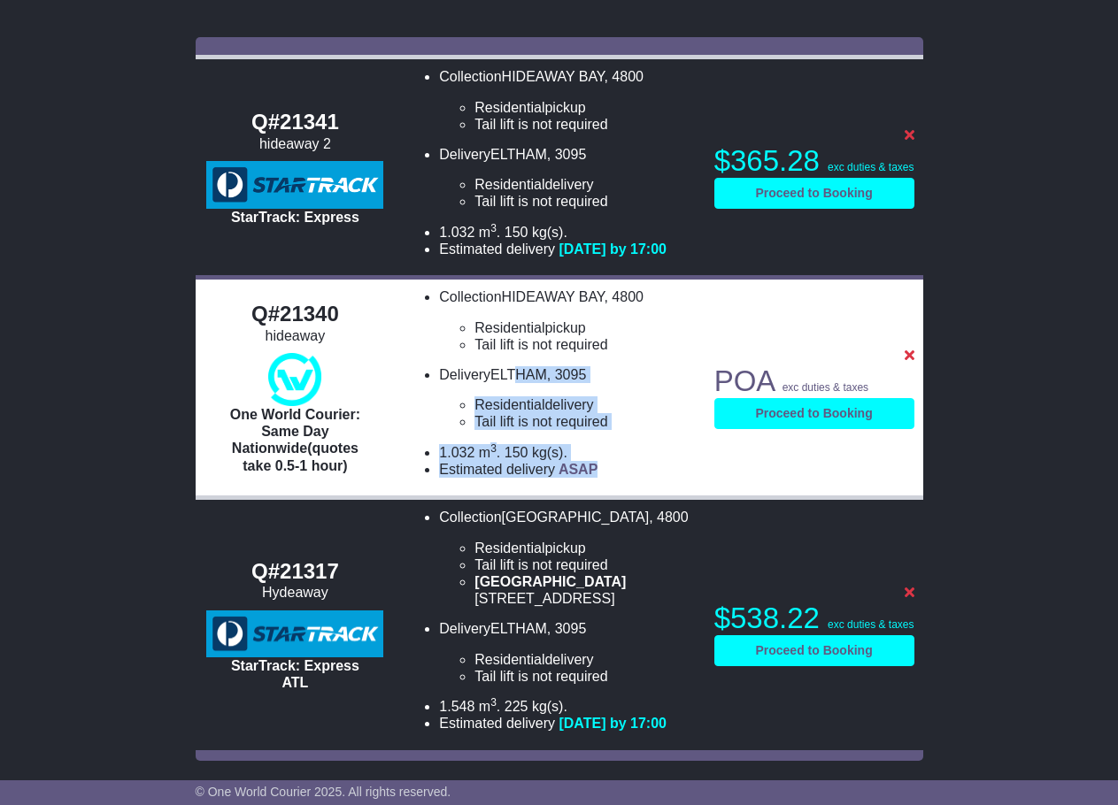
drag, startPoint x: 558, startPoint y: 419, endPoint x: 511, endPoint y: 365, distance: 71.4
click at [511, 365] on ul "Collection HIDEAWAY BAY , 4800 Residential pickup Tail lift is not required Tai…" at bounding box center [550, 382] width 292 height 189
click at [590, 430] on ul "Collection HIDEAWAY BAY , 4800 Residential pickup Tail lift is not required Tai…" at bounding box center [550, 382] width 292 height 189
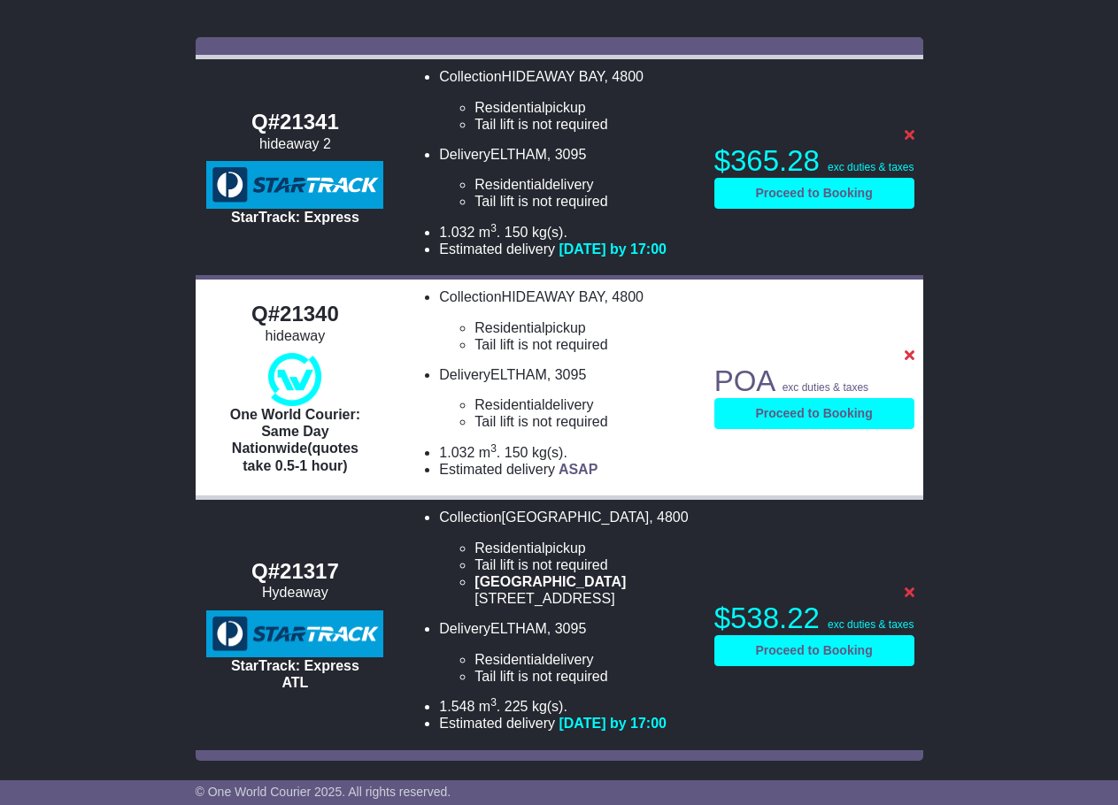
drag, startPoint x: 633, startPoint y: 466, endPoint x: 455, endPoint y: 366, distance: 204.1
click at [455, 368] on ul "Collection HIDEAWAY BAY , 4800 Residential pickup Tail lift is not required Tai…" at bounding box center [550, 382] width 292 height 189
click at [509, 373] on span "ELTHAM" at bounding box center [518, 374] width 57 height 15
click at [800, 414] on link "Proceed to Booking" at bounding box center [814, 413] width 200 height 31
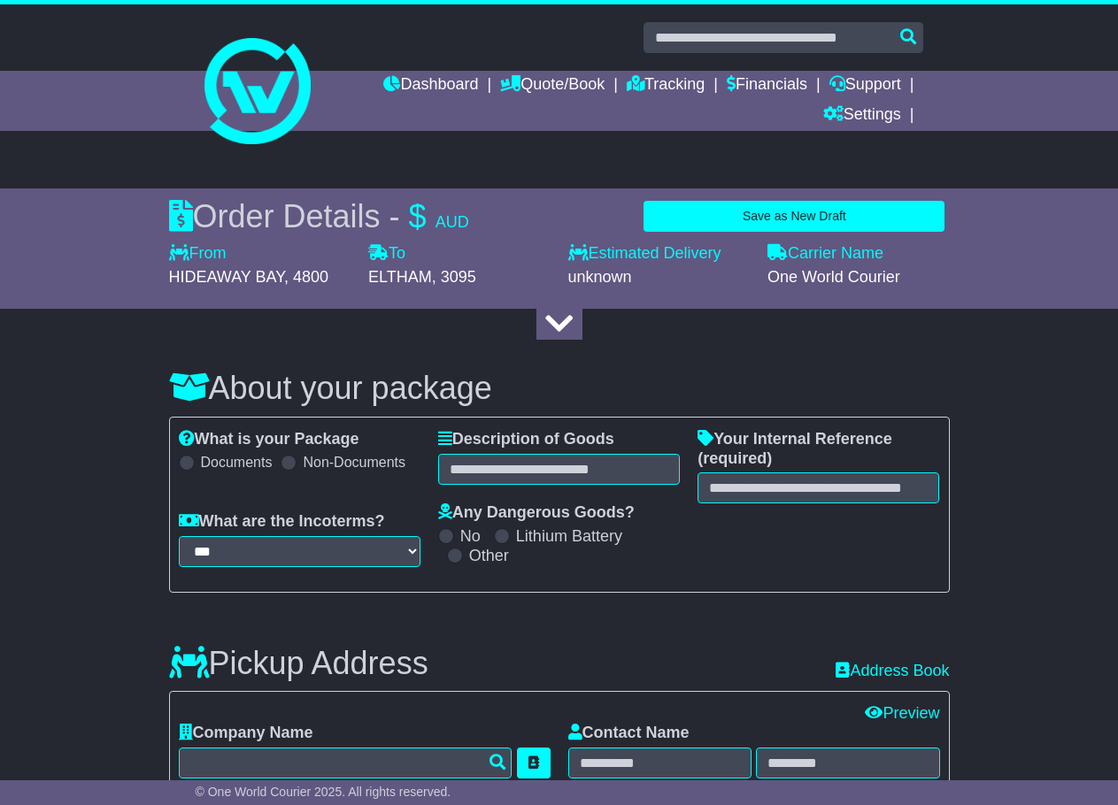
select select "**********"
select select "***"
select select "*****"
click at [563, 330] on icon at bounding box center [559, 324] width 46 height 32
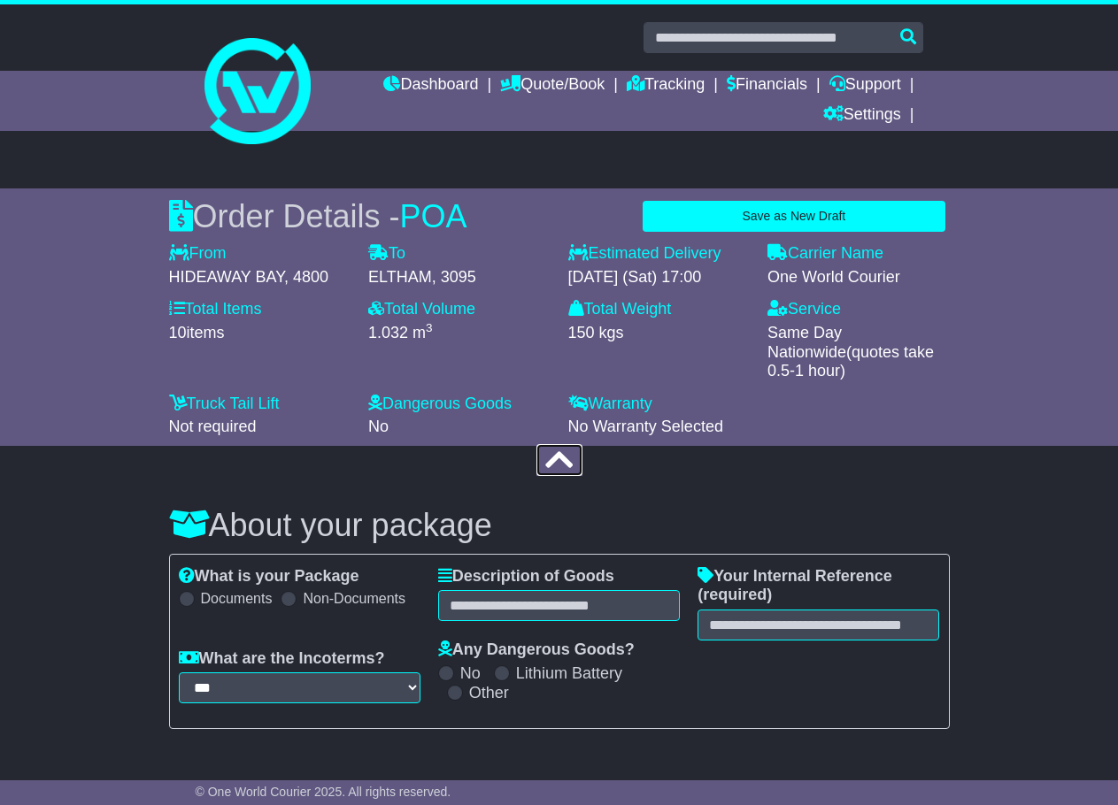
click at [571, 465] on icon at bounding box center [559, 460] width 46 height 32
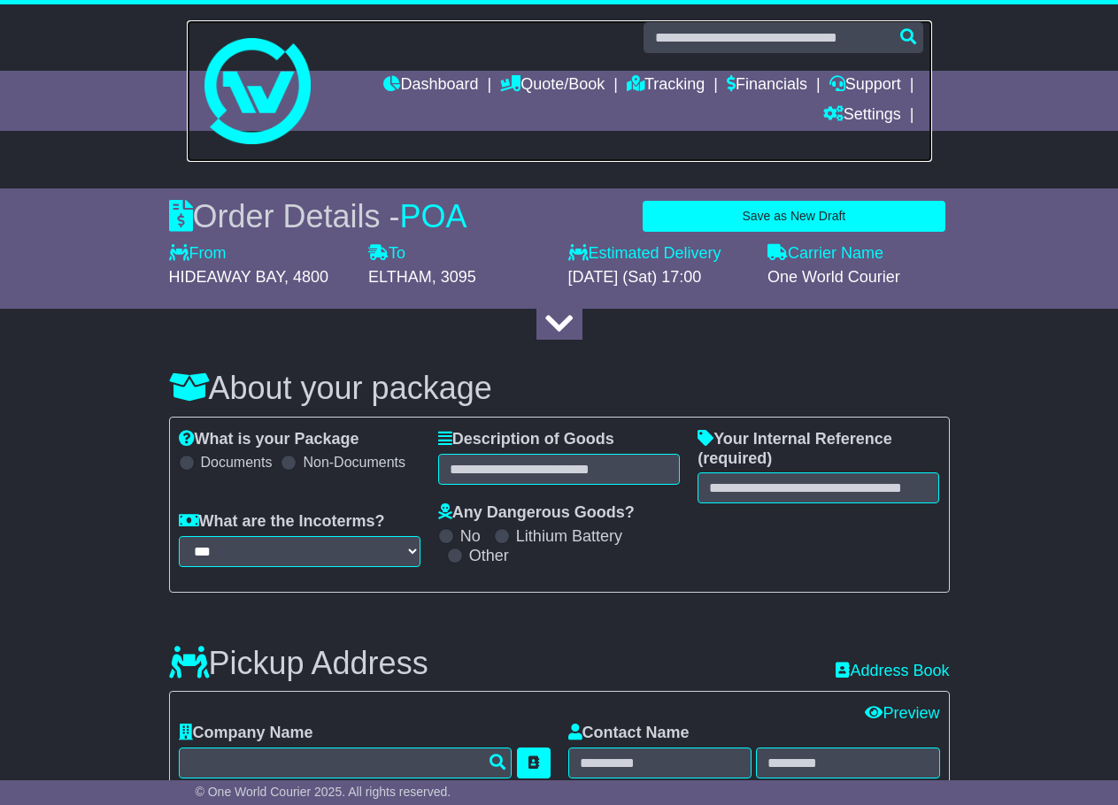
click at [266, 56] on img at bounding box center [257, 91] width 106 height 106
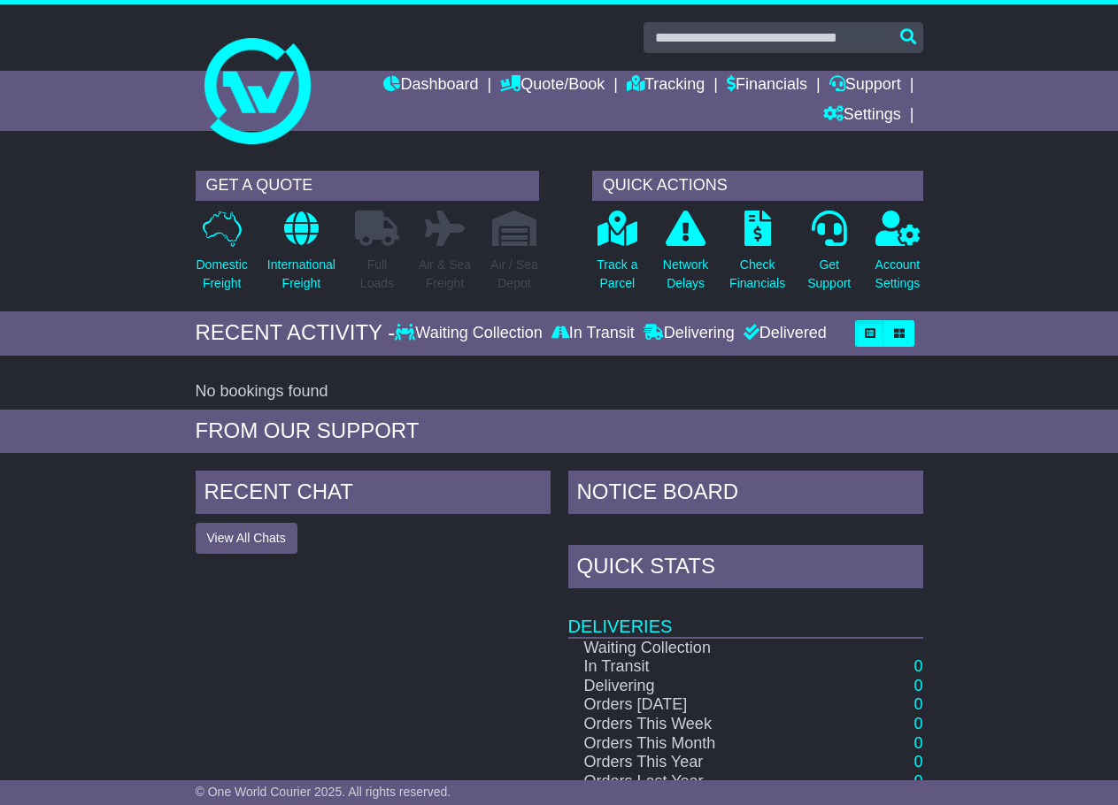
click at [698, 412] on div "FROM OUR SUPPORT" at bounding box center [559, 431] width 745 height 43
click at [533, 88] on link "Quote/Book" at bounding box center [552, 86] width 104 height 30
click at [531, 155] on link "Saved Quotes" at bounding box center [571, 154] width 140 height 19
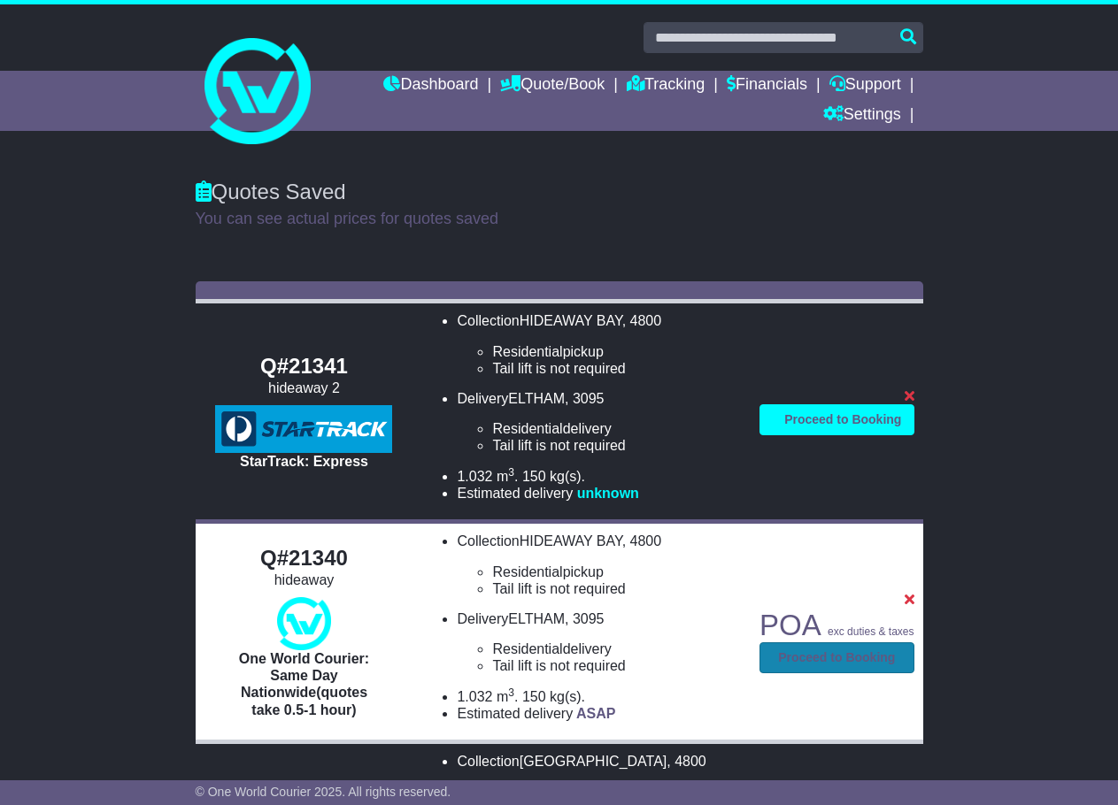
drag, startPoint x: 850, startPoint y: 657, endPoint x: 852, endPoint y: 648, distance: 9.0
click at [850, 650] on link "Proceed to Booking" at bounding box center [836, 657] width 154 height 31
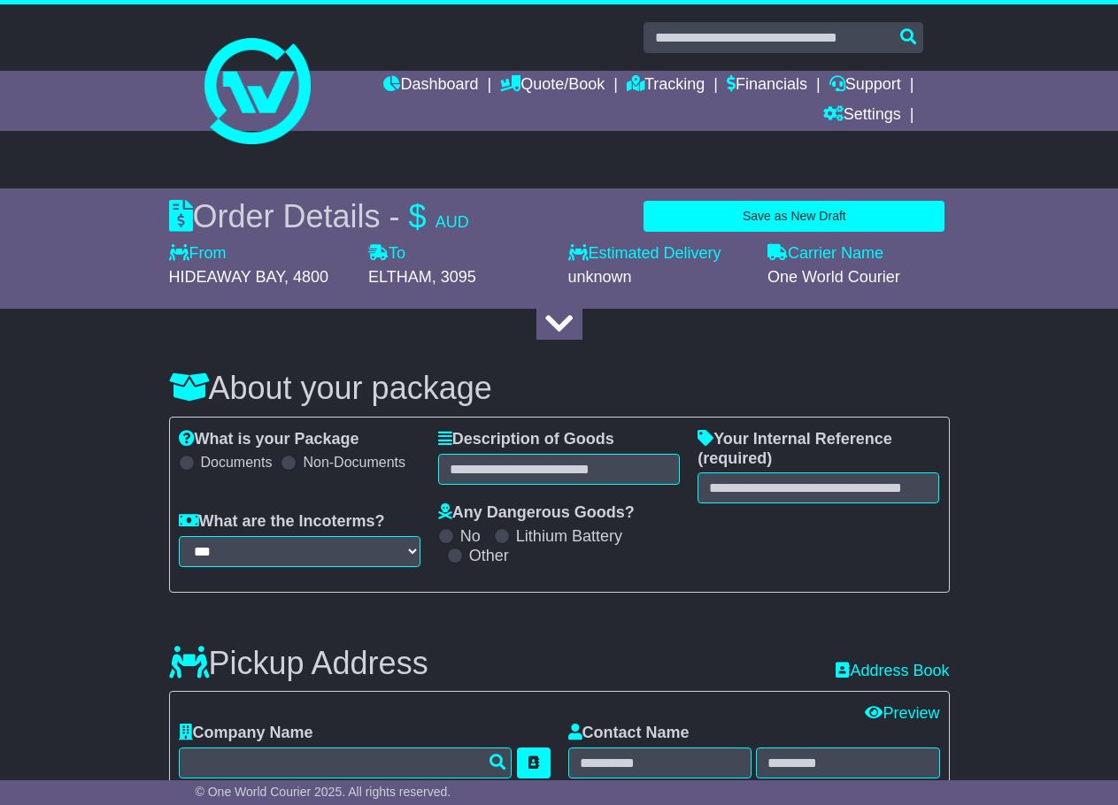
select select "**********"
select select "***"
select select "*****"
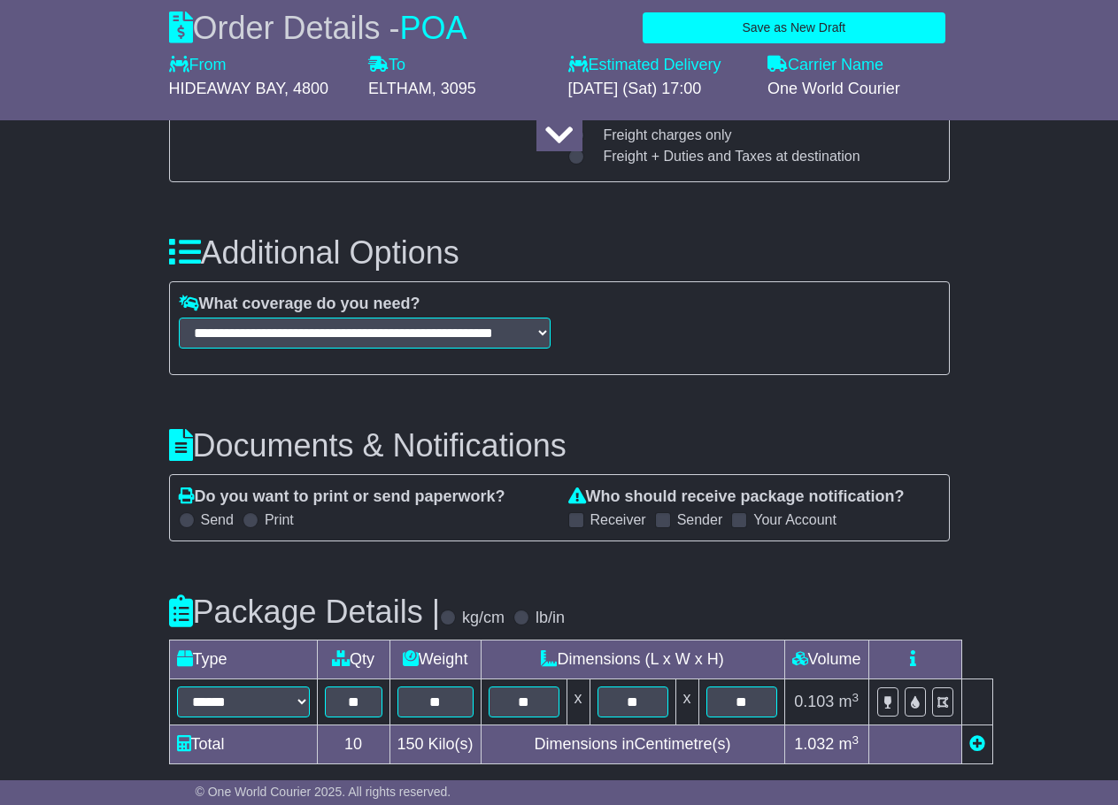
scroll to position [2249, 0]
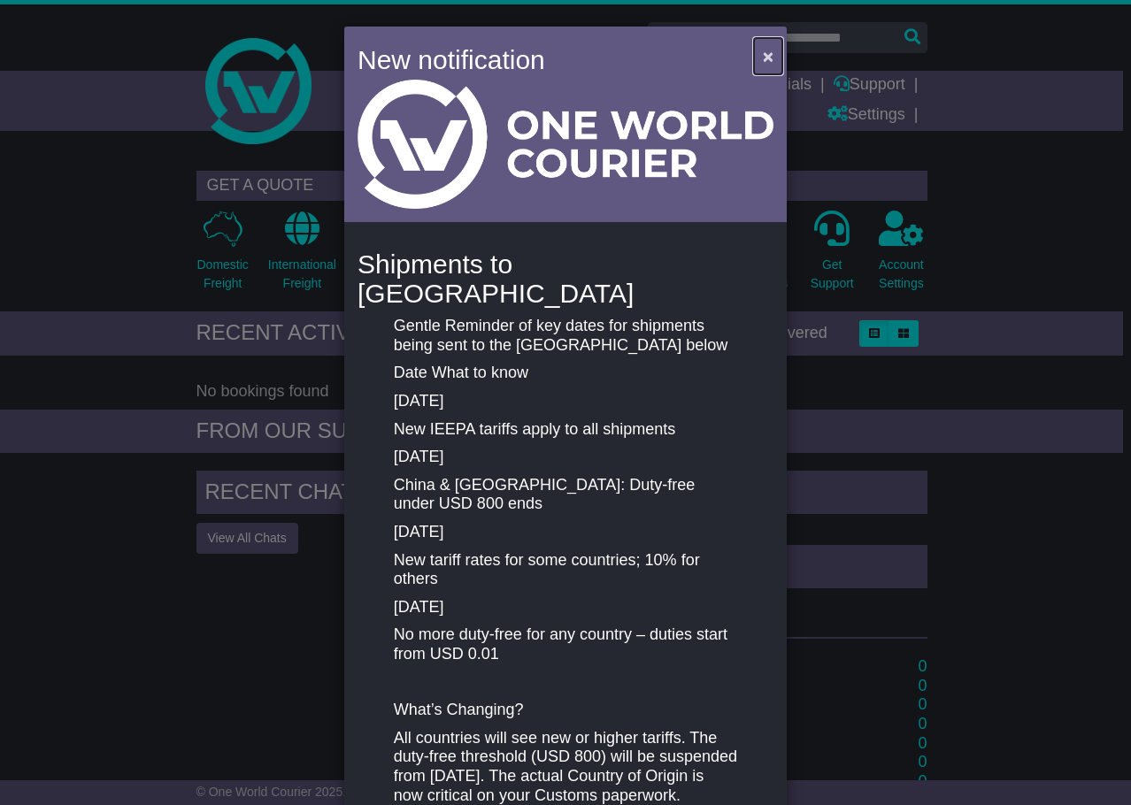
click at [765, 61] on span "×" at bounding box center [768, 56] width 11 height 20
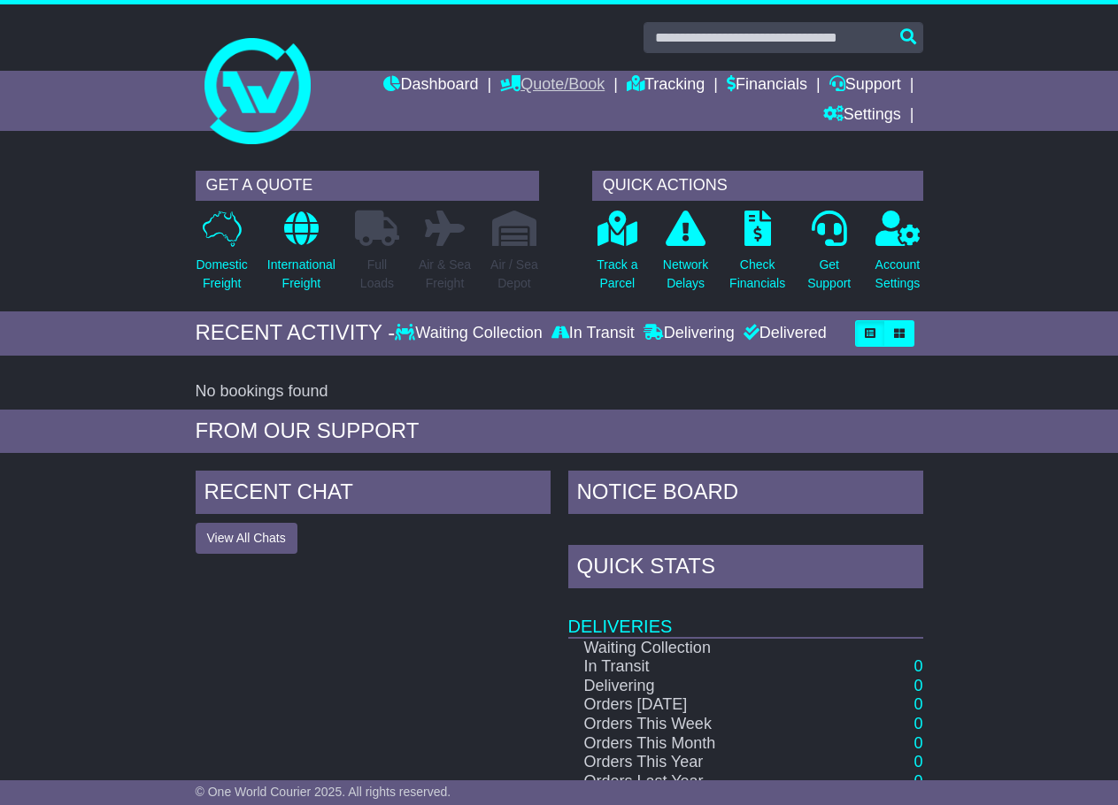
click at [530, 86] on link "Quote/Book" at bounding box center [552, 86] width 104 height 30
click at [566, 153] on link "Saved Quotes" at bounding box center [571, 154] width 140 height 19
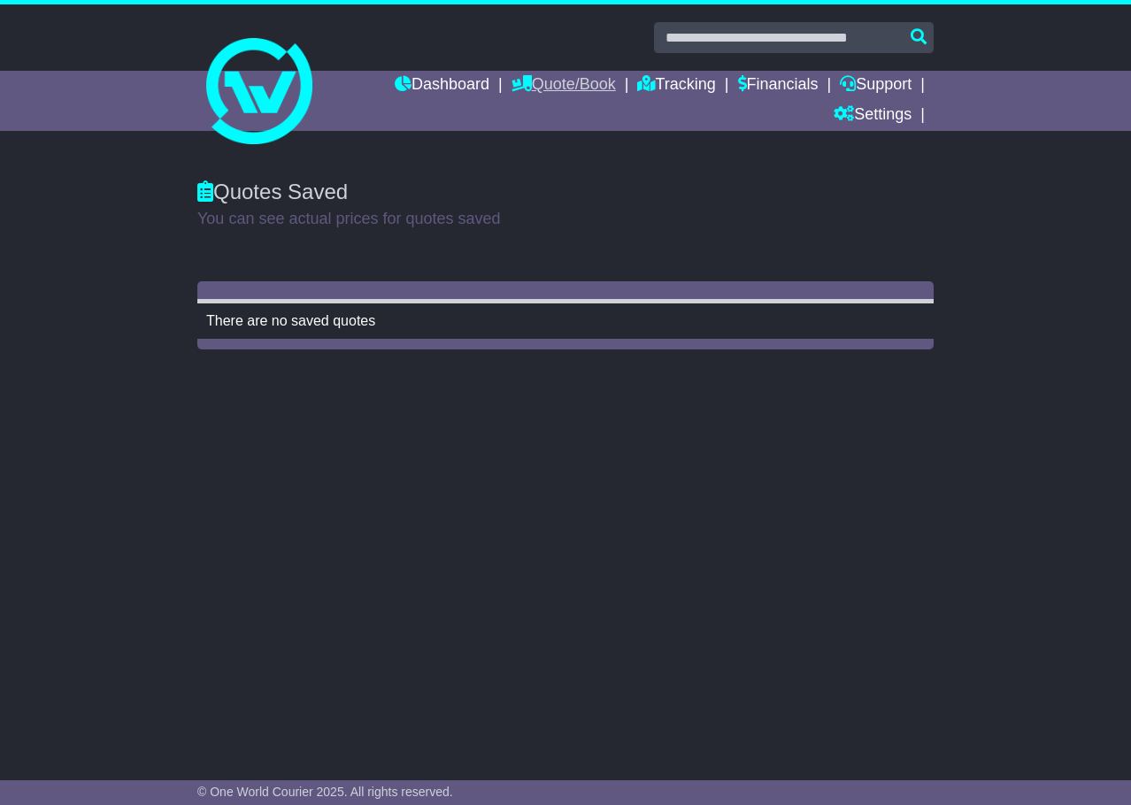
click at [599, 78] on link "Quote/Book" at bounding box center [563, 86] width 104 height 30
click at [570, 106] on link "Domestic" at bounding box center [582, 115] width 140 height 19
